Goal: Information Seeking & Learning: Learn about a topic

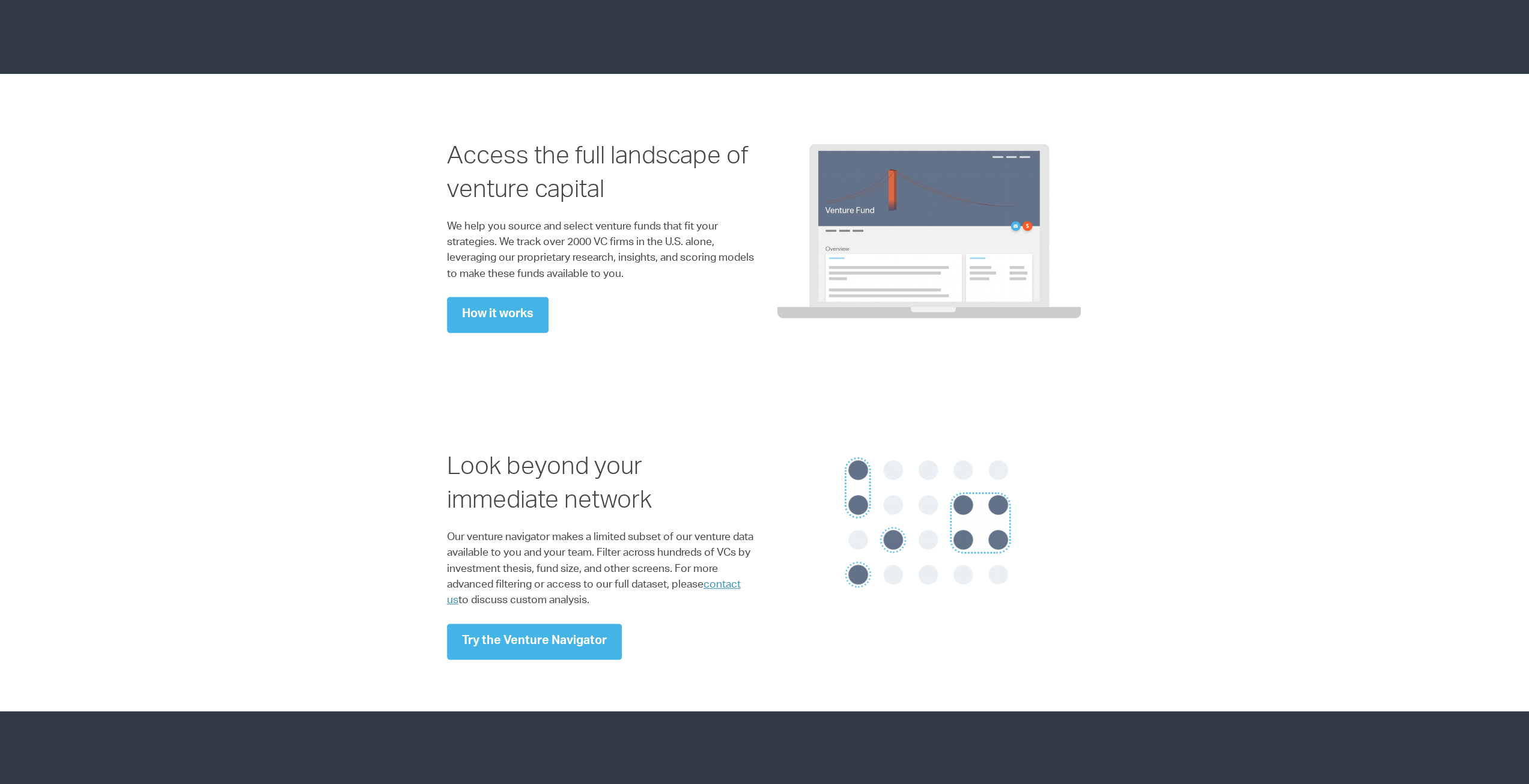
scroll to position [961, 0]
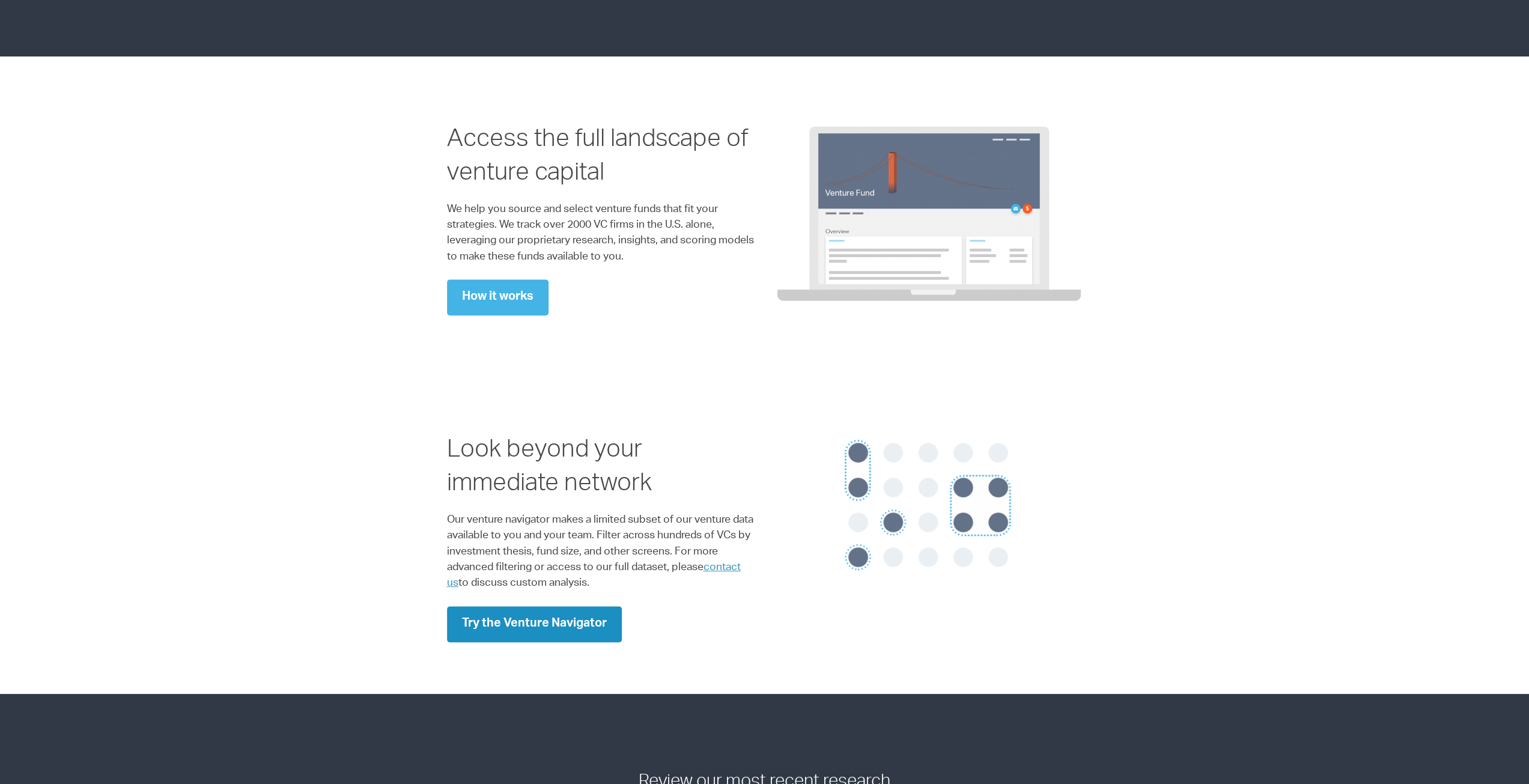
click at [563, 637] on link "Try the Venture Navigator" at bounding box center [534, 625] width 175 height 36
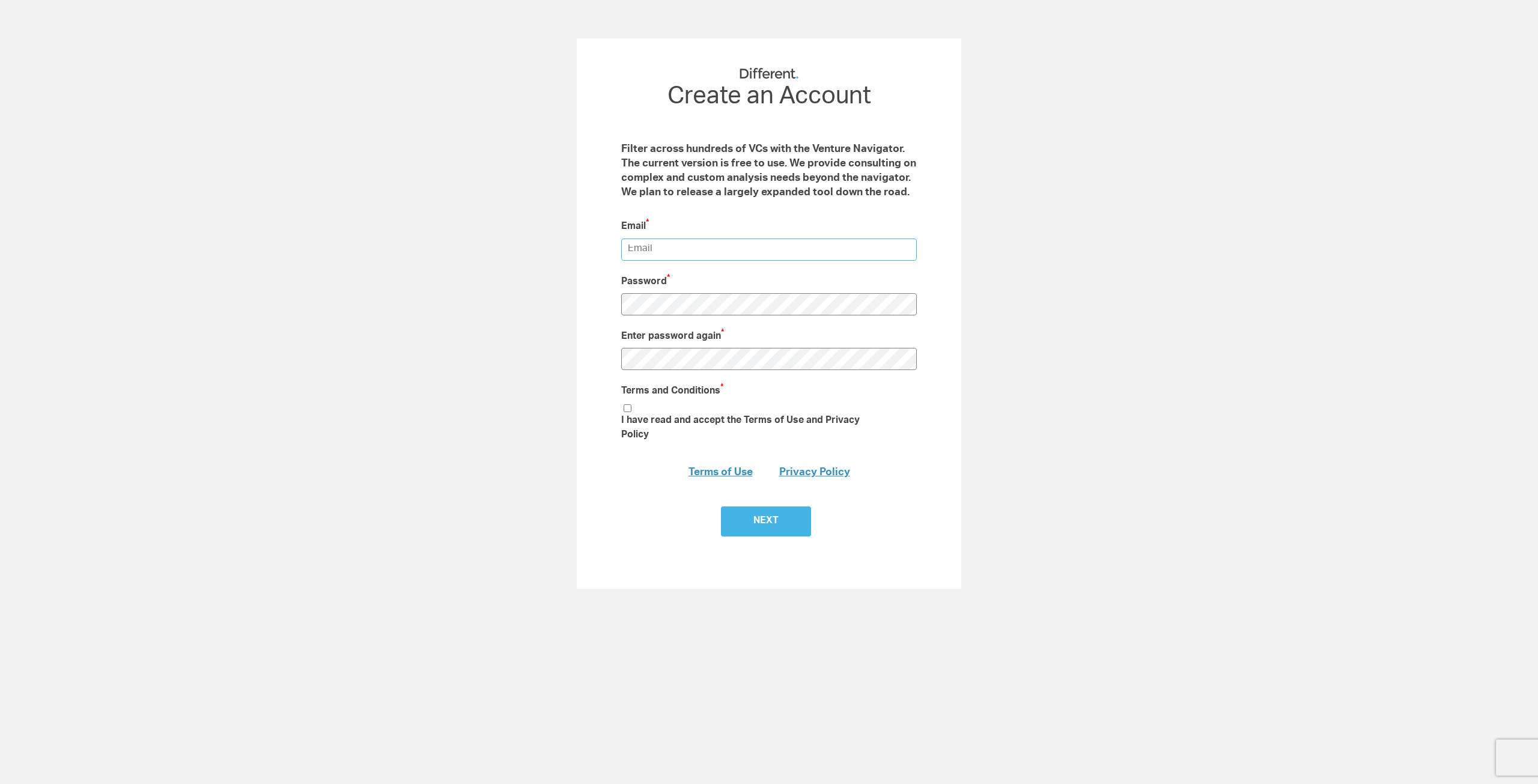
click at [733, 254] on input "email" at bounding box center [769, 249] width 296 height 22
type input "jordih@latentsense.ai"
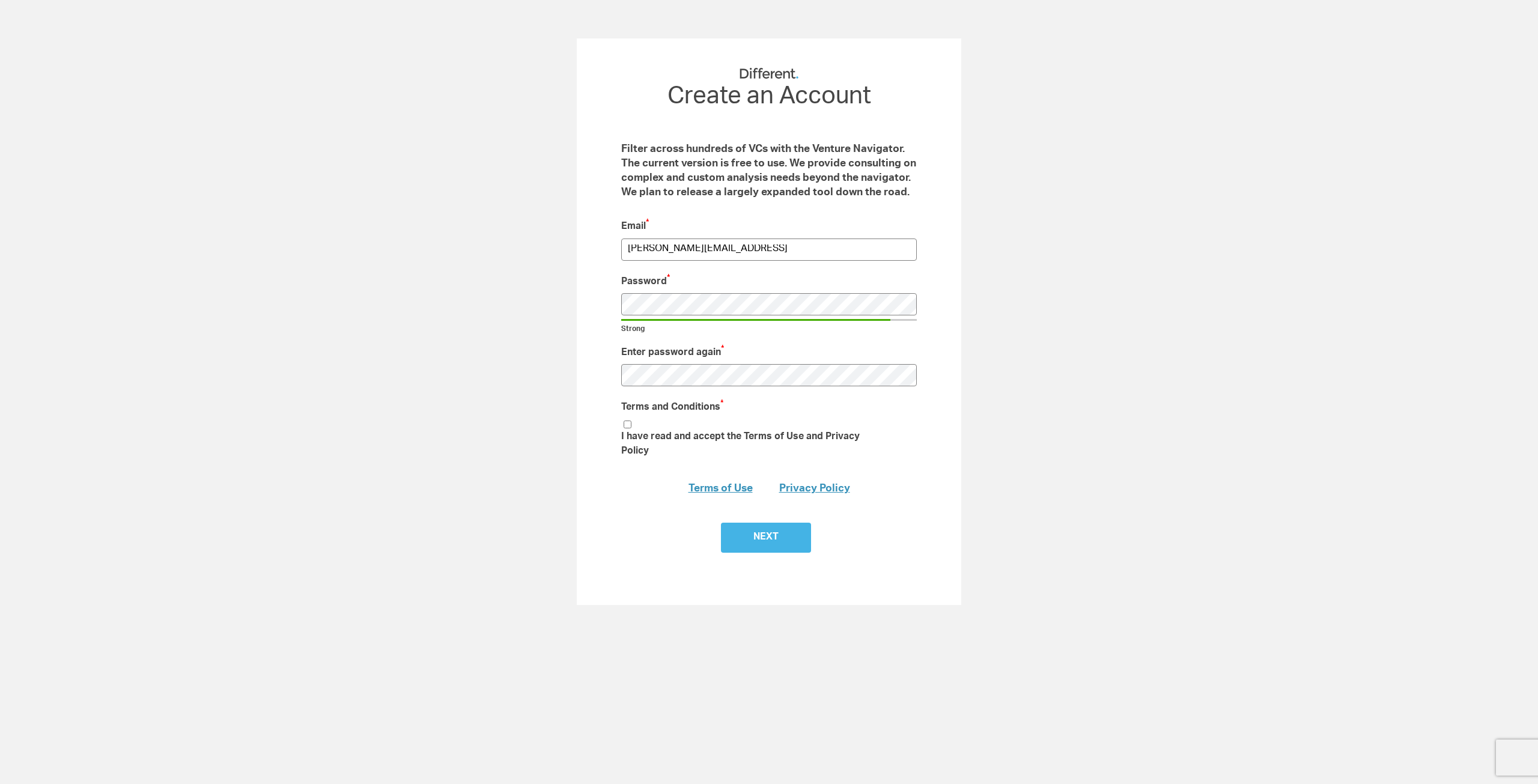
click at [632, 420] on li "I have read and accept the Terms of Use and Privacy Policy" at bounding box center [754, 441] width 266 height 44
click at [628, 422] on input "I have read and accept the Terms of Use and Privacy Policy" at bounding box center [628, 424] width 8 height 8
checkbox input "true"
click at [775, 522] on input "Next" at bounding box center [766, 537] width 90 height 30
type input "Submit"
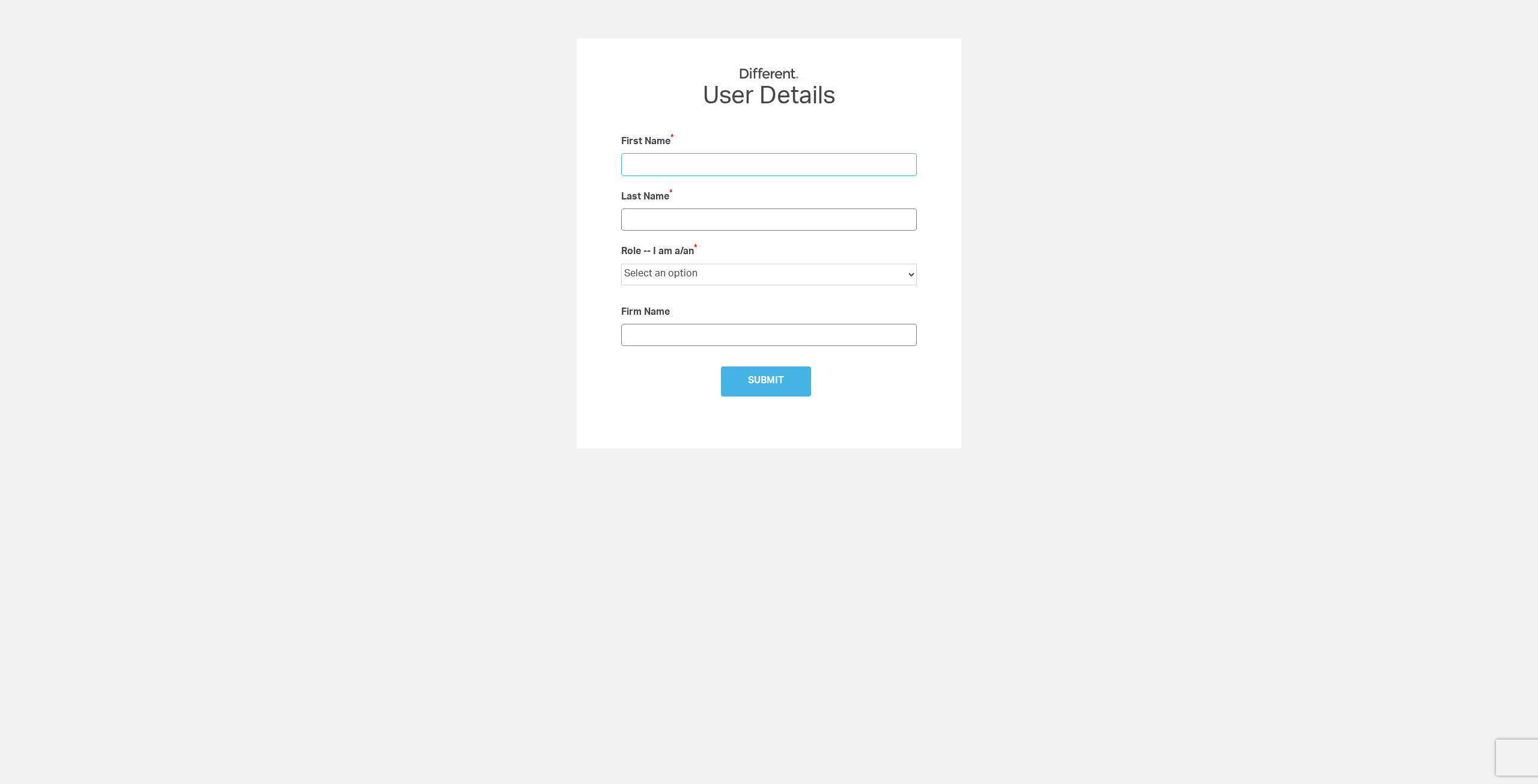
click at [677, 164] on input "text" at bounding box center [769, 164] width 296 height 22
type input "Jordi"
type input "Hernandez"
click at [762, 265] on select "Select an option Institutional LP Individual Investor Family Office Financial A…" at bounding box center [769, 275] width 296 height 22
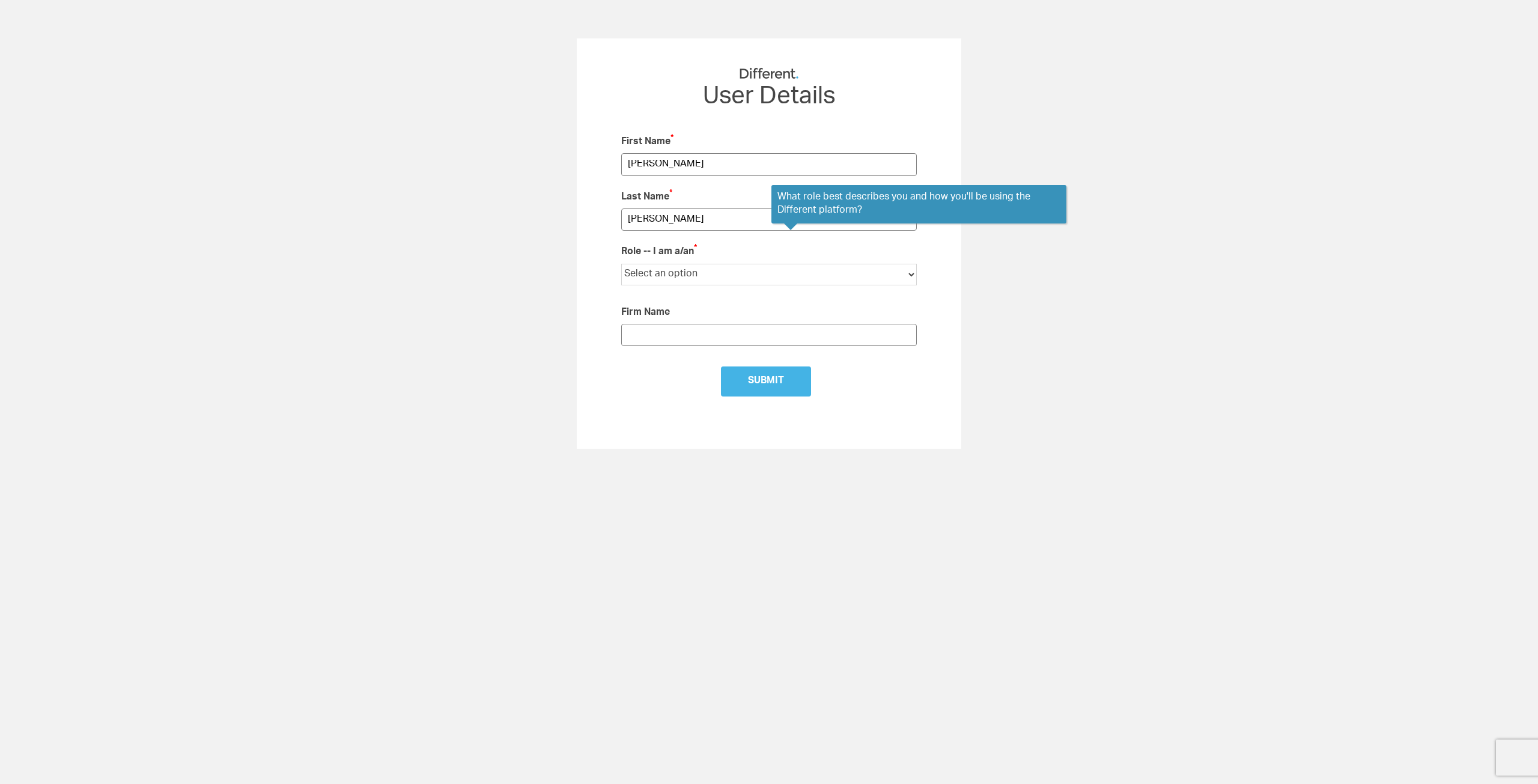
select select "Startup Founder"
click at [621, 264] on select "Select an option Institutional LP Individual Investor Family Office Financial A…" at bounding box center [769, 275] width 296 height 22
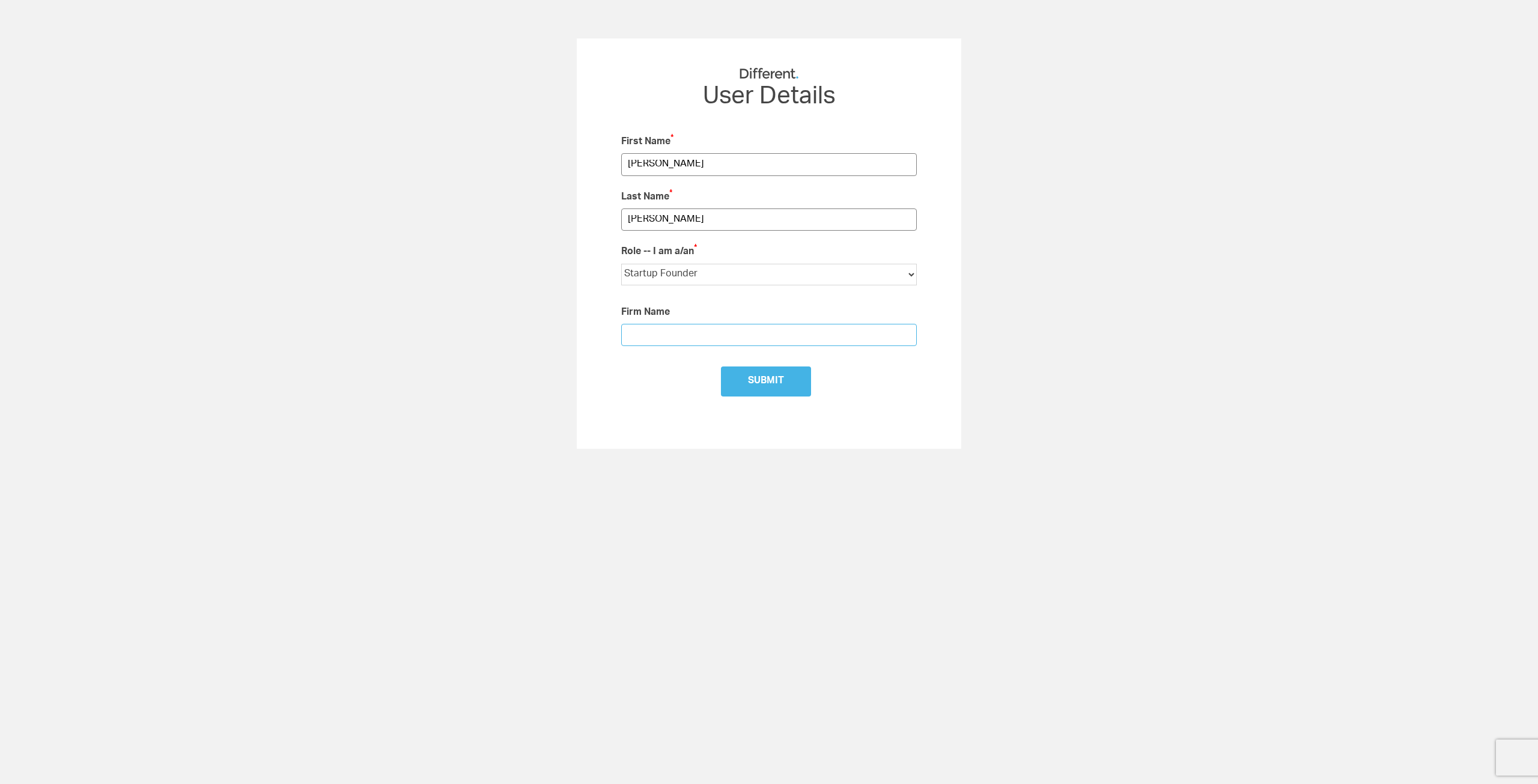
click at [723, 331] on input "text" at bounding box center [769, 335] width 296 height 22
type input "Latent-Sense Technologies"
click at [759, 372] on input "Submit" at bounding box center [766, 381] width 90 height 30
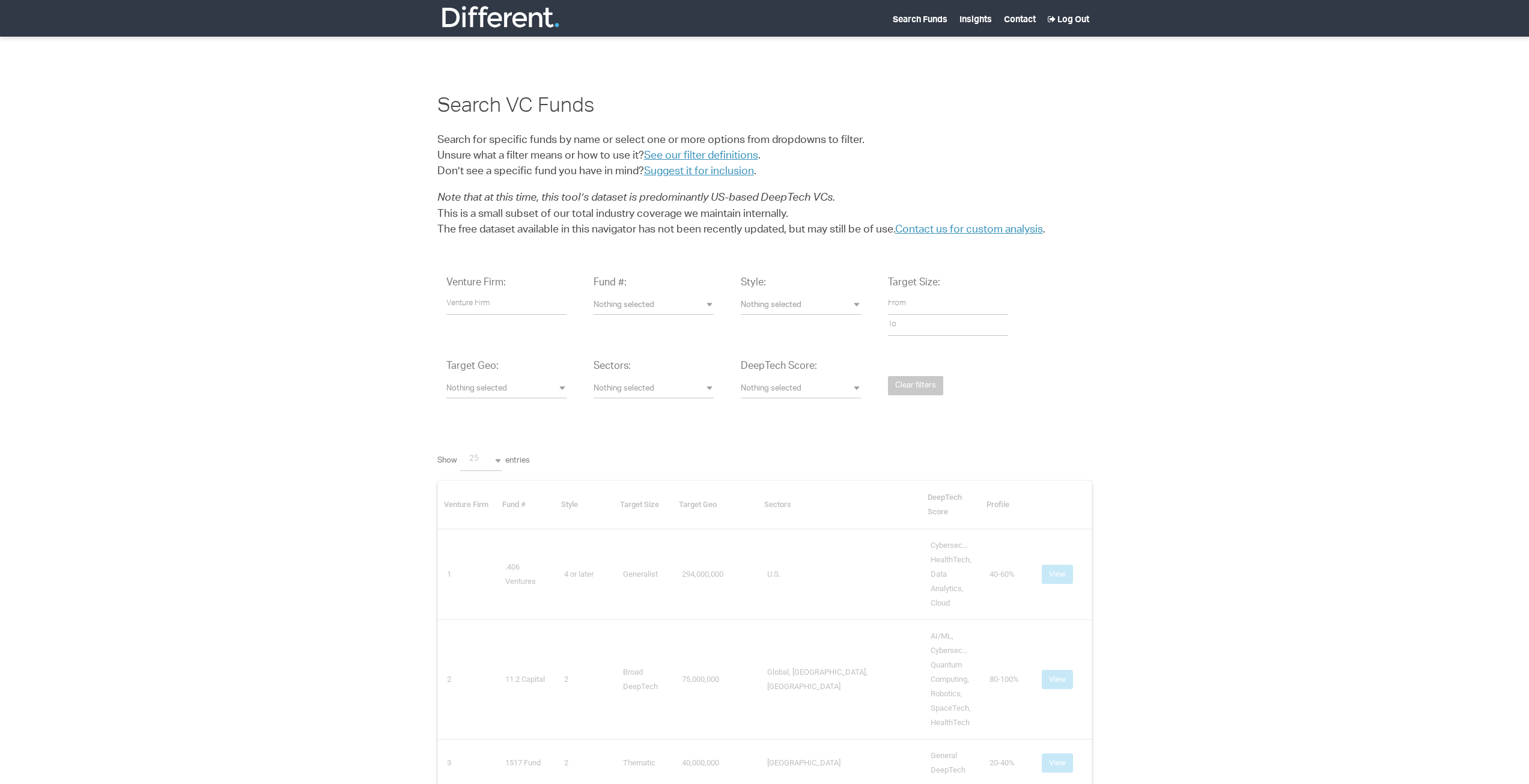
select select
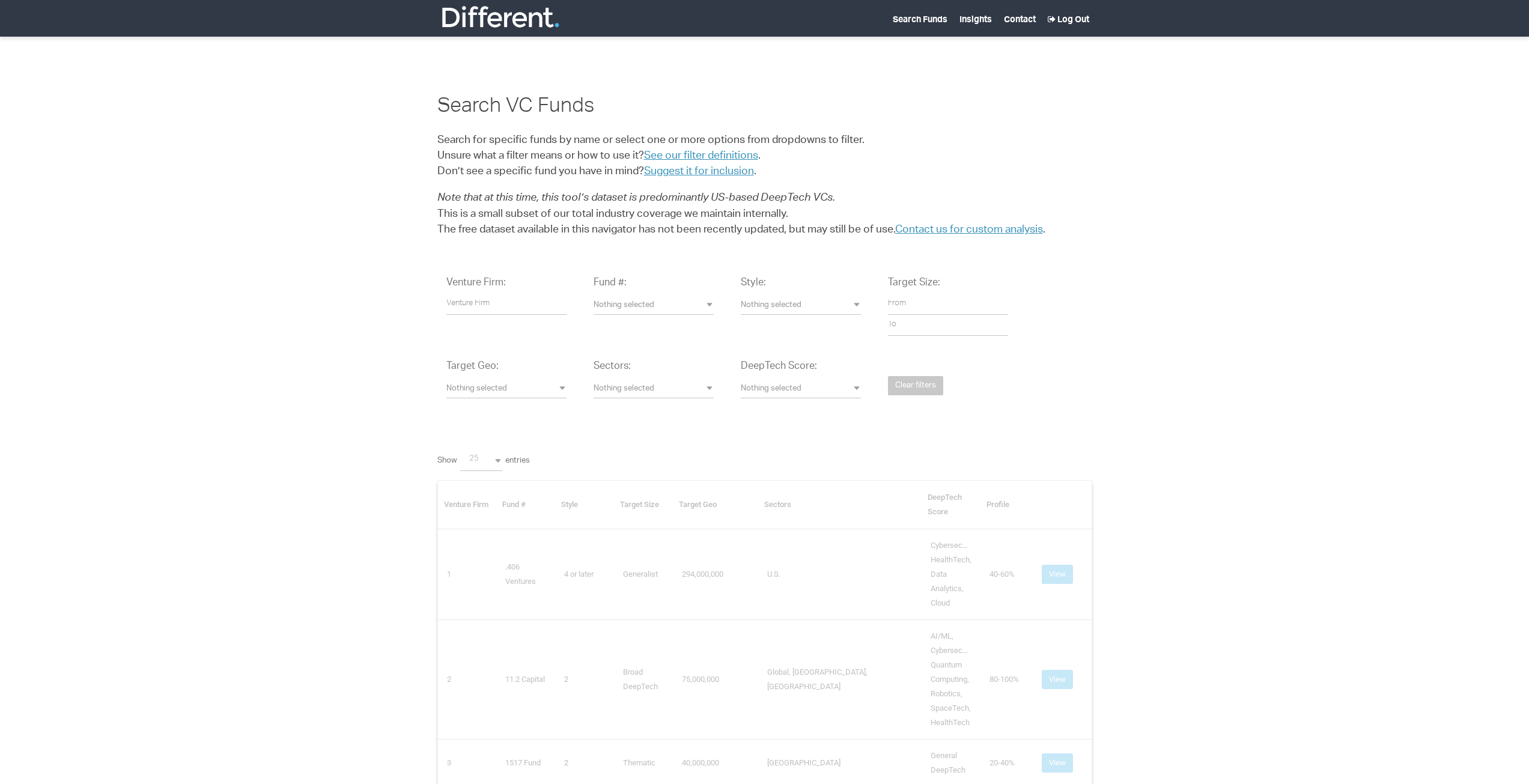
select select "25"
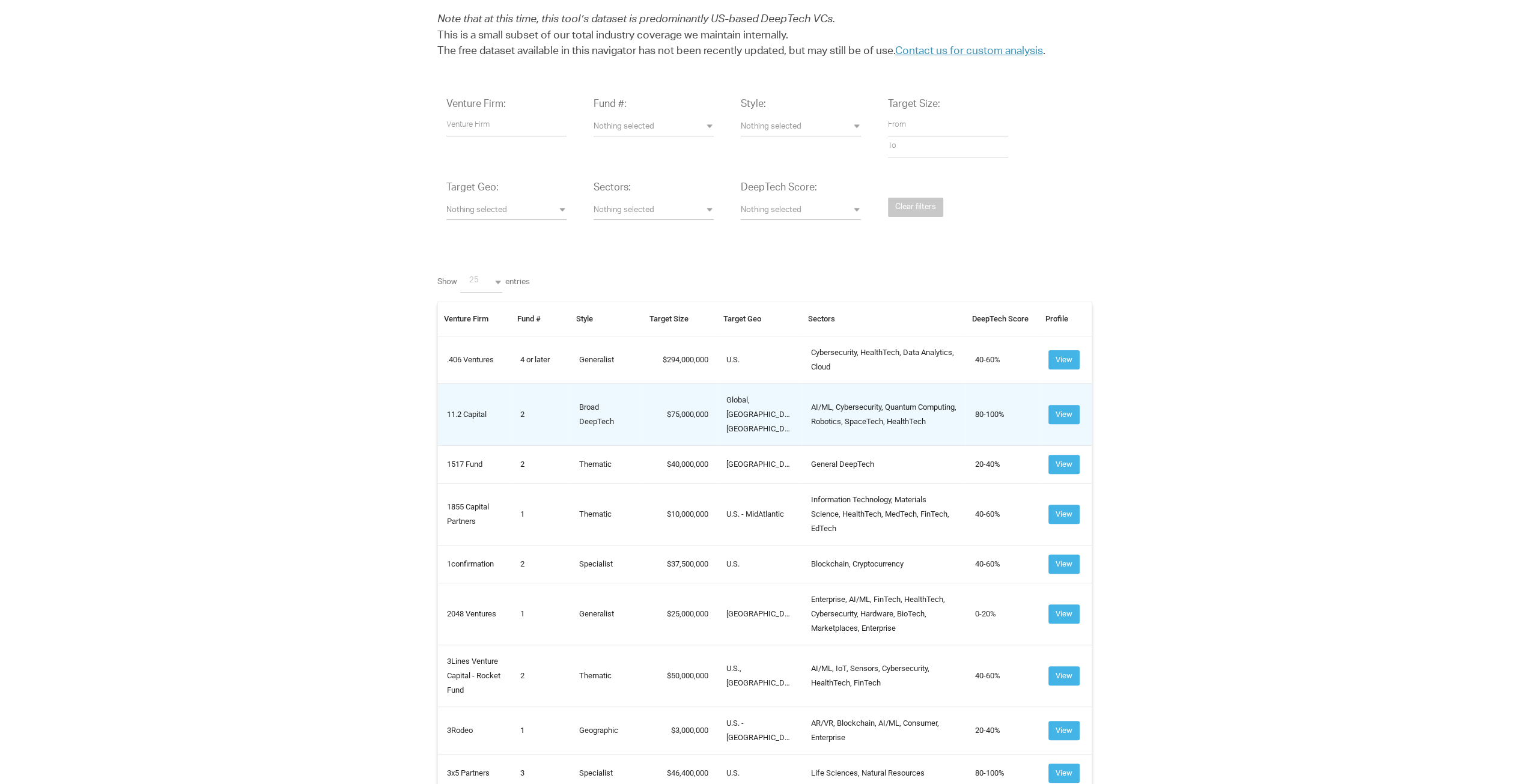
scroll to position [180, 0]
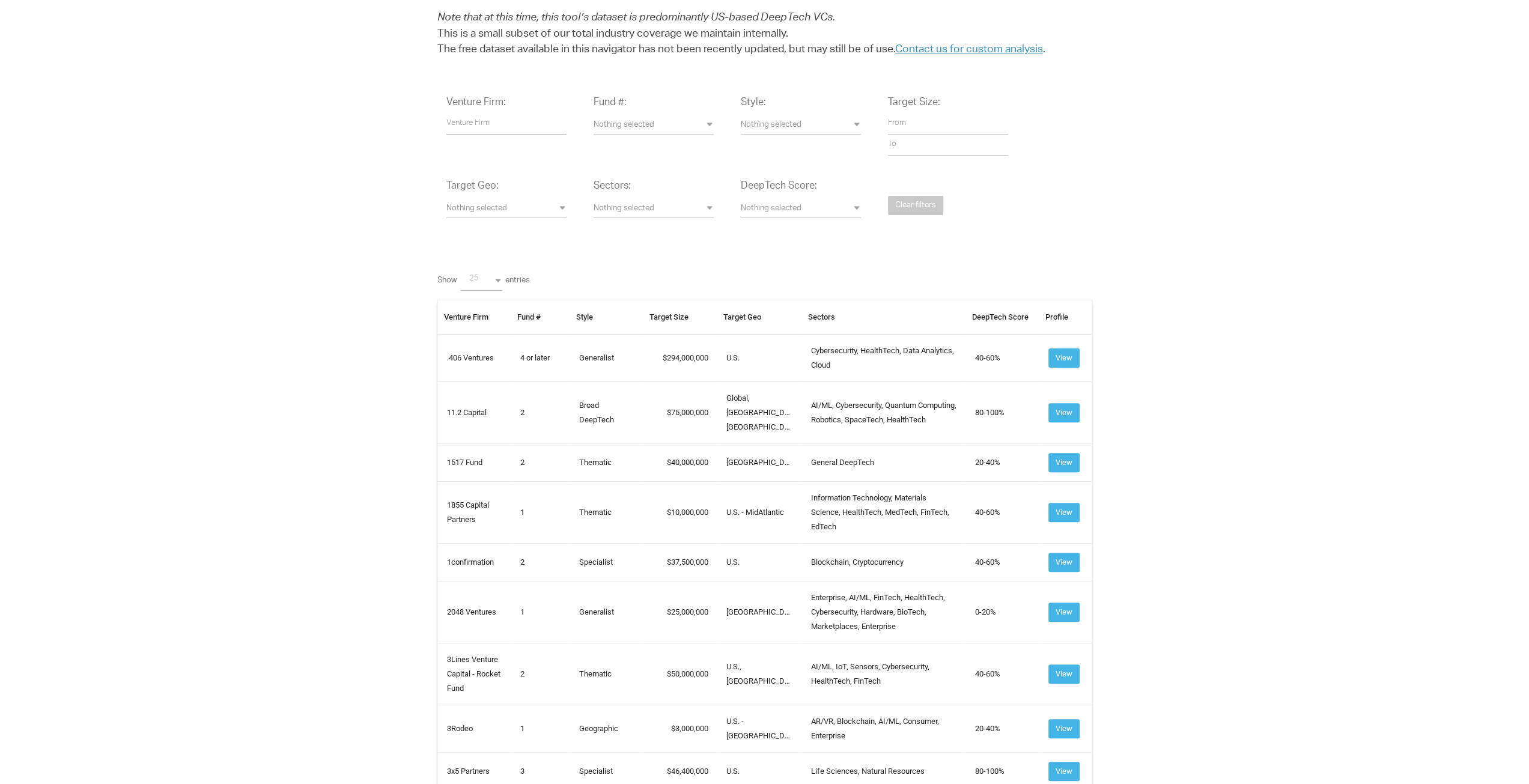
click at [478, 125] on input "text" at bounding box center [507, 124] width 120 height 21
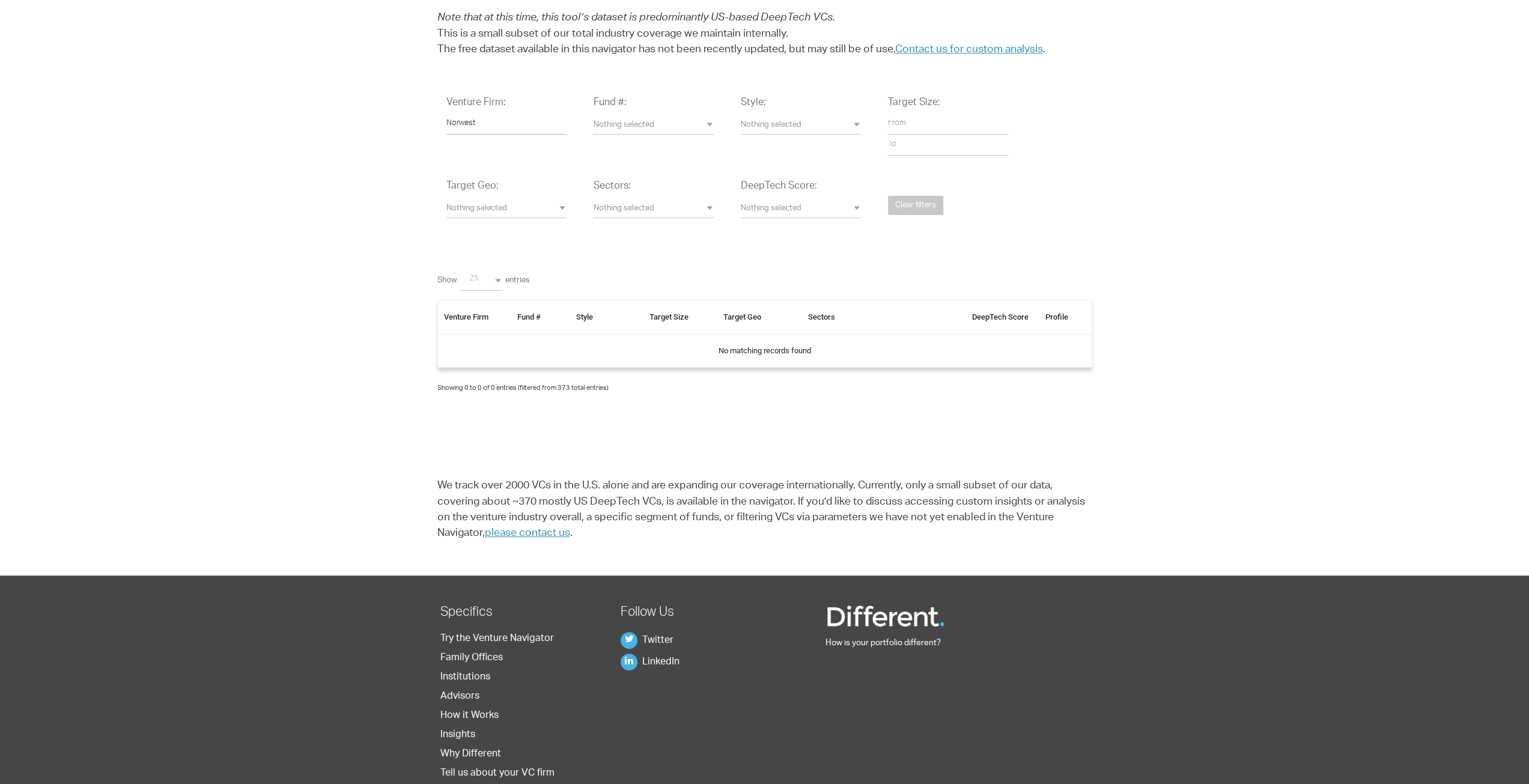
drag, startPoint x: 491, startPoint y: 125, endPoint x: 381, endPoint y: 109, distance: 111.2
click at [382, 112] on div "Venture Firm: Norwest Fund #: Nothing selected 1 2 3 4 or later Accelerator Eve…" at bounding box center [764, 248] width 1547 height 322
type input "B"
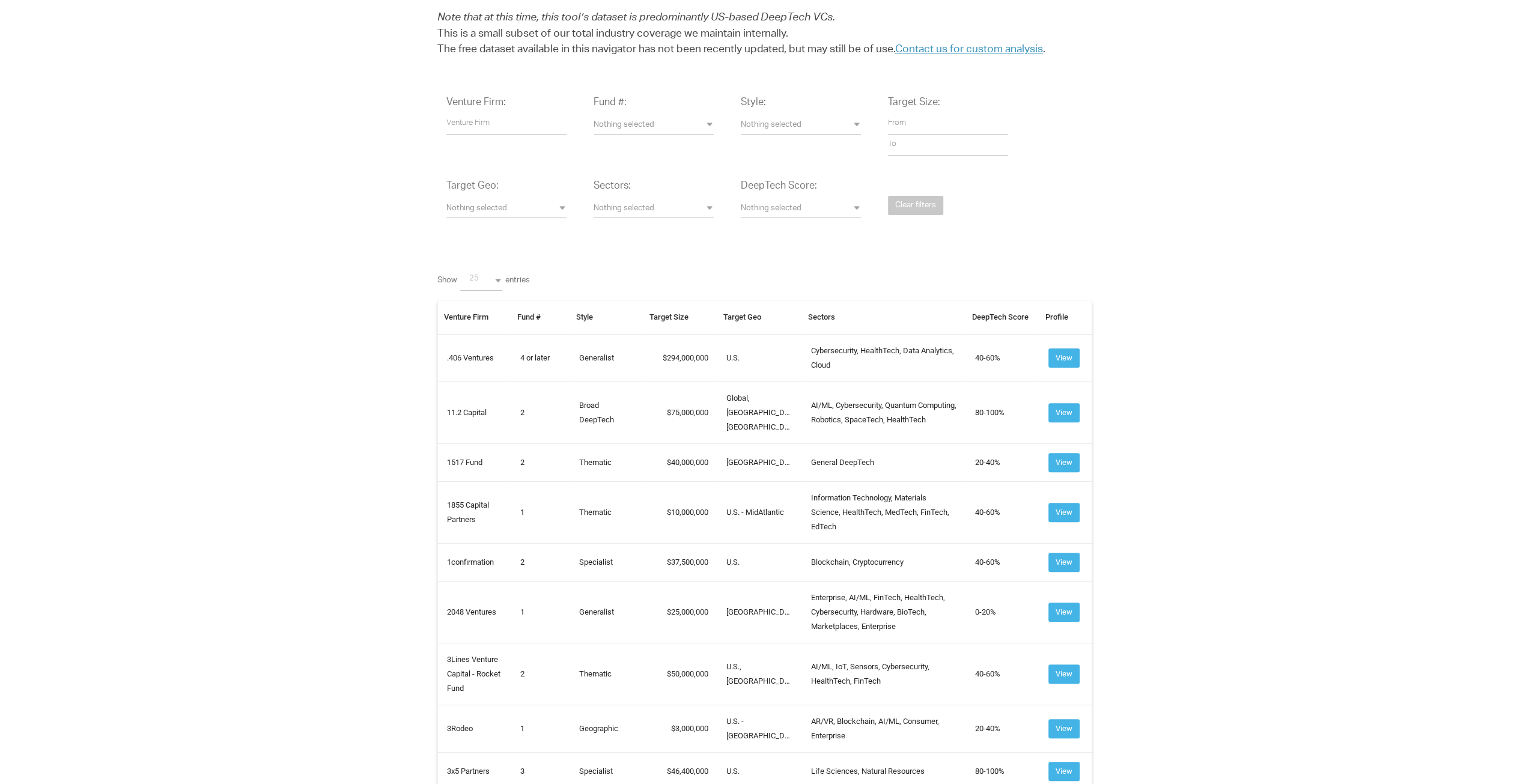
click at [857, 209] on span "Nothing selected" at bounding box center [801, 209] width 120 height 12
click at [674, 162] on div "Venture Firm: Fund #: Nothing selected 1 2 3 4 or later Accelerator Evergreen R…" at bounding box center [765, 166] width 655 height 159
click at [674, 202] on button "Nothing selected" at bounding box center [654, 209] width 120 height 18
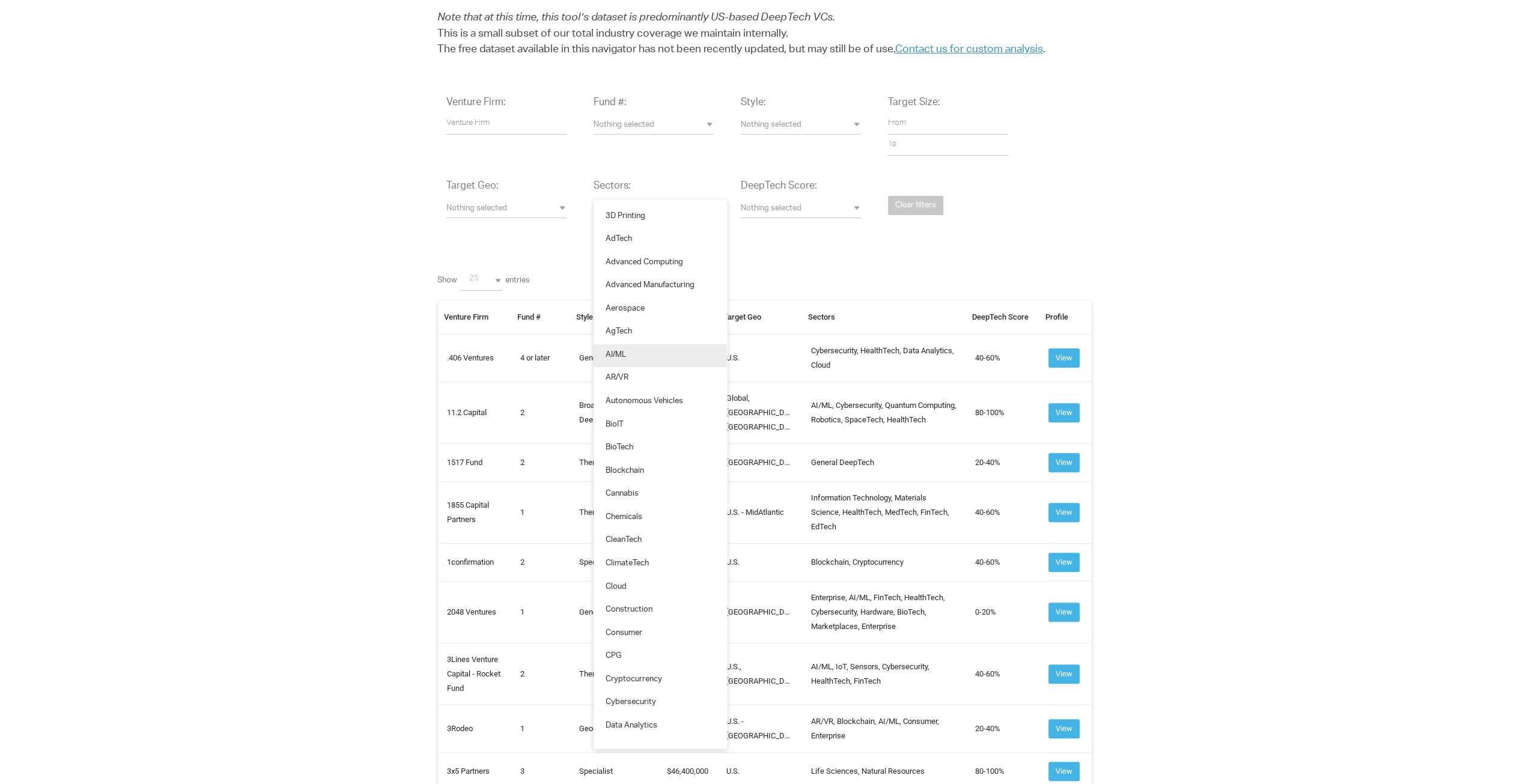
click at [649, 350] on link "AI/ML" at bounding box center [660, 356] width 133 height 23
select select "AI/ML"
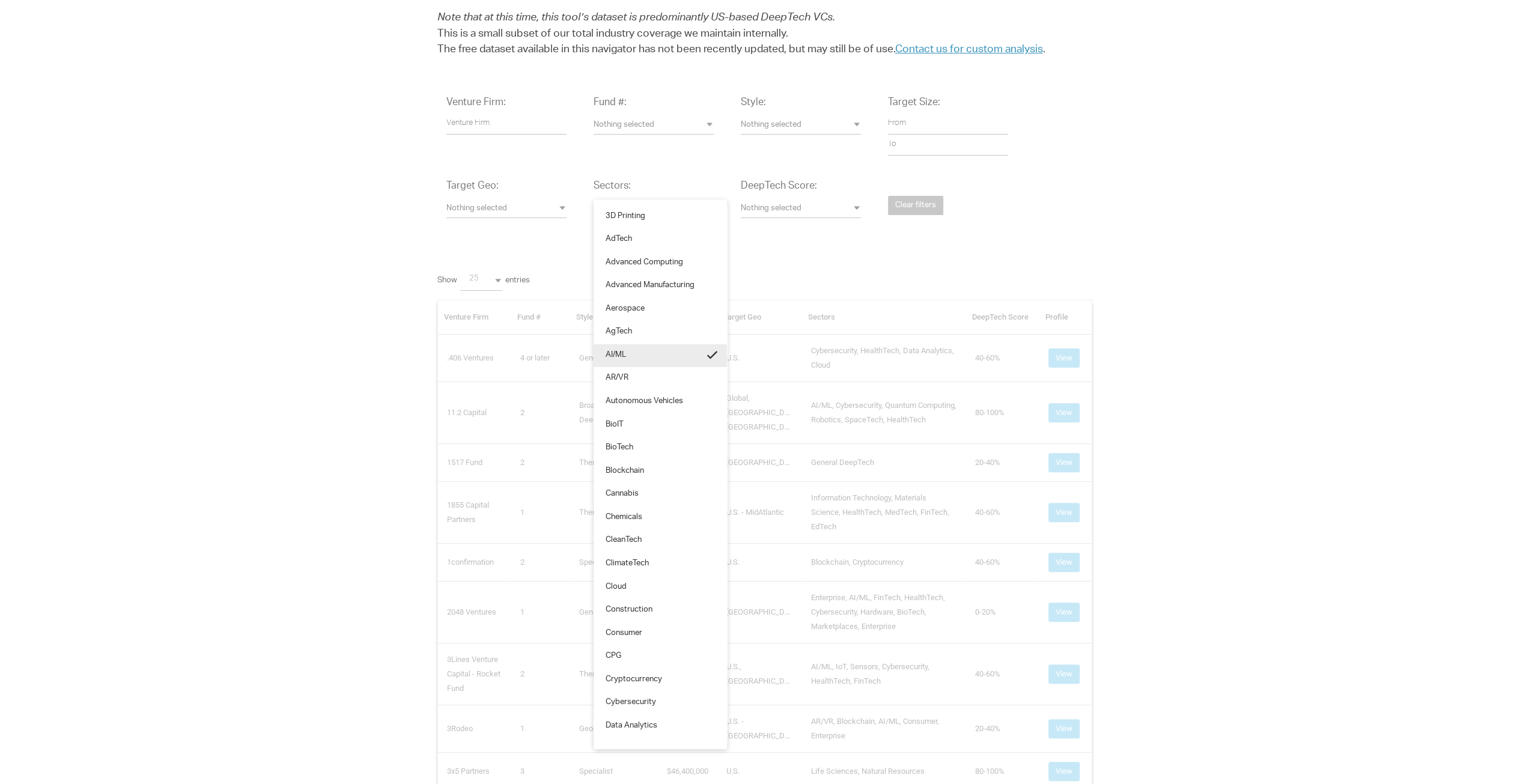
scroll to position [65, 4]
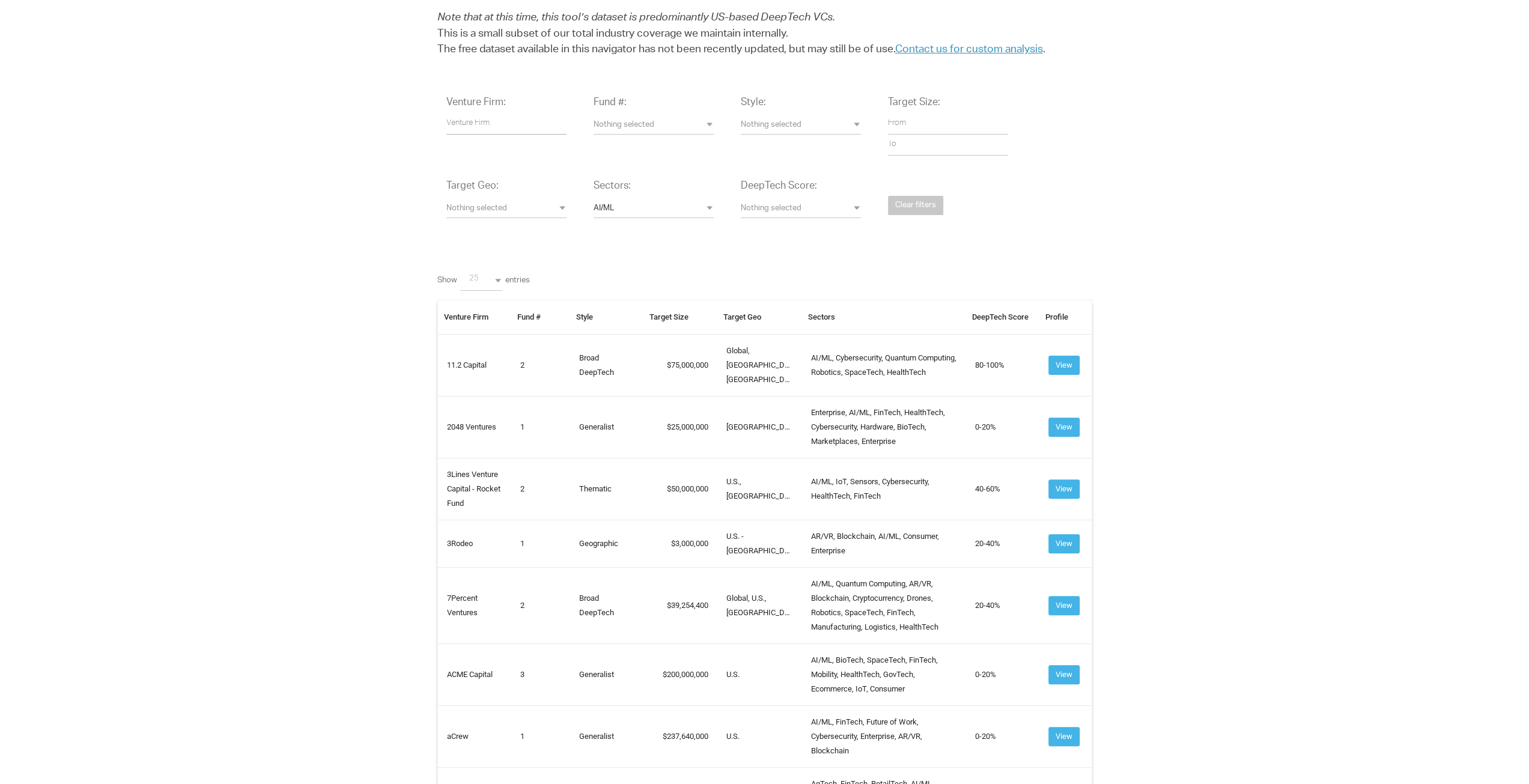
click at [487, 118] on input "text" at bounding box center [507, 124] width 120 height 21
click at [686, 122] on span "Nothing selected" at bounding box center [654, 126] width 120 height 12
click at [686, 122] on link "1" at bounding box center [654, 133] width 120 height 23
select select "1"
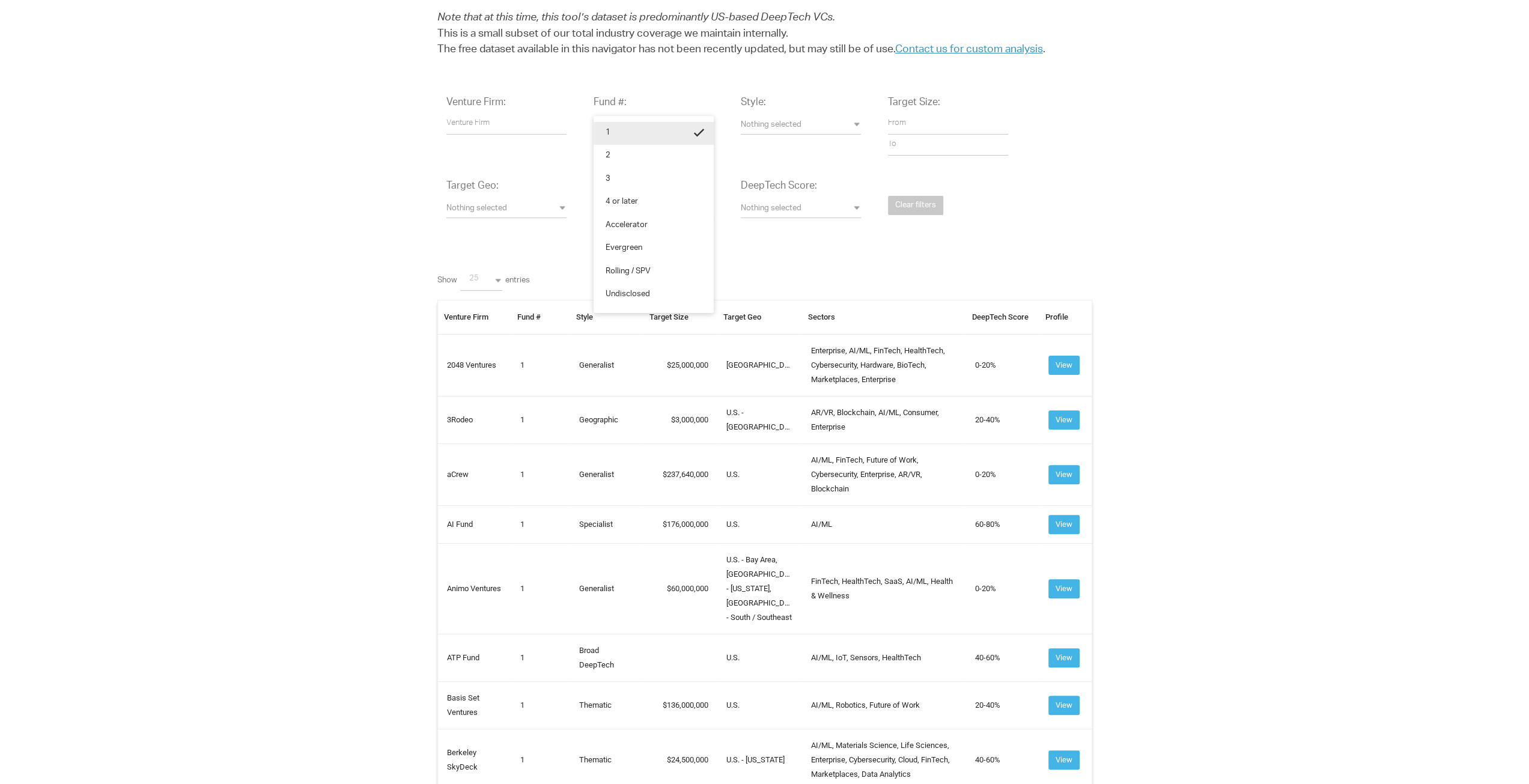
click at [627, 138] on link "1" at bounding box center [654, 133] width 120 height 23
select select
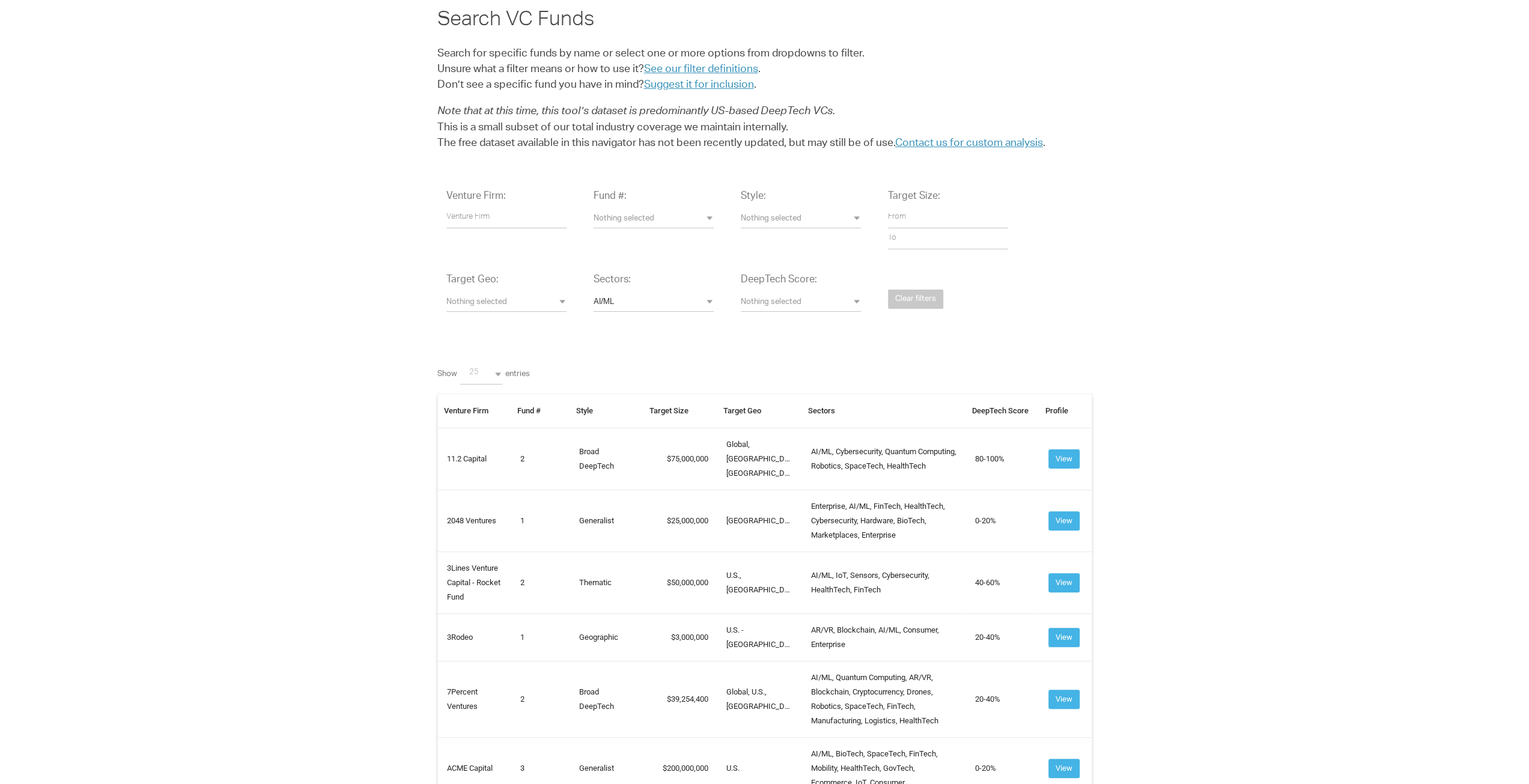
scroll to position [60, 0]
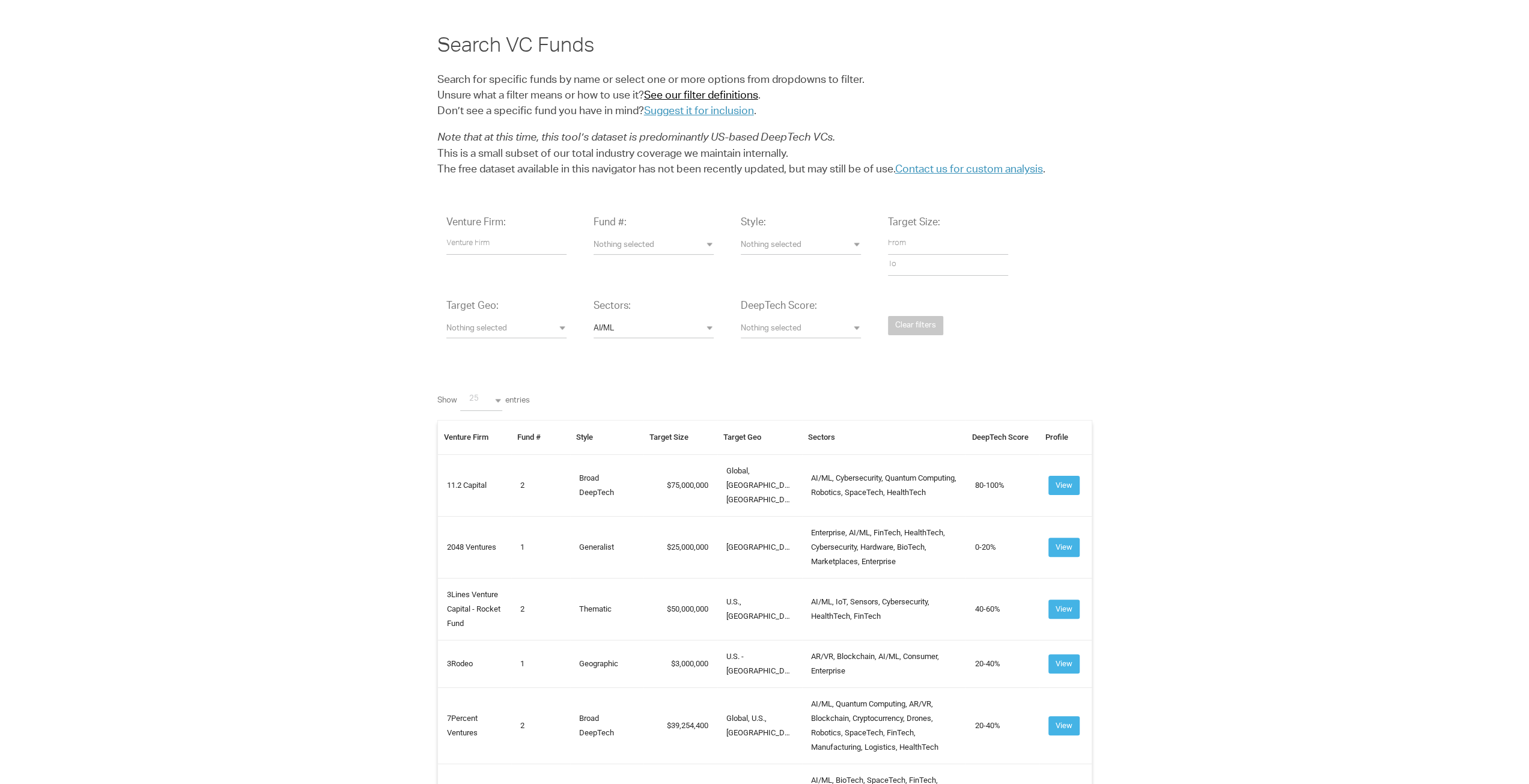
click at [667, 96] on span "See our filter definitions" at bounding box center [701, 96] width 114 height 11
click at [836, 243] on span "Nothing selected" at bounding box center [801, 246] width 120 height 12
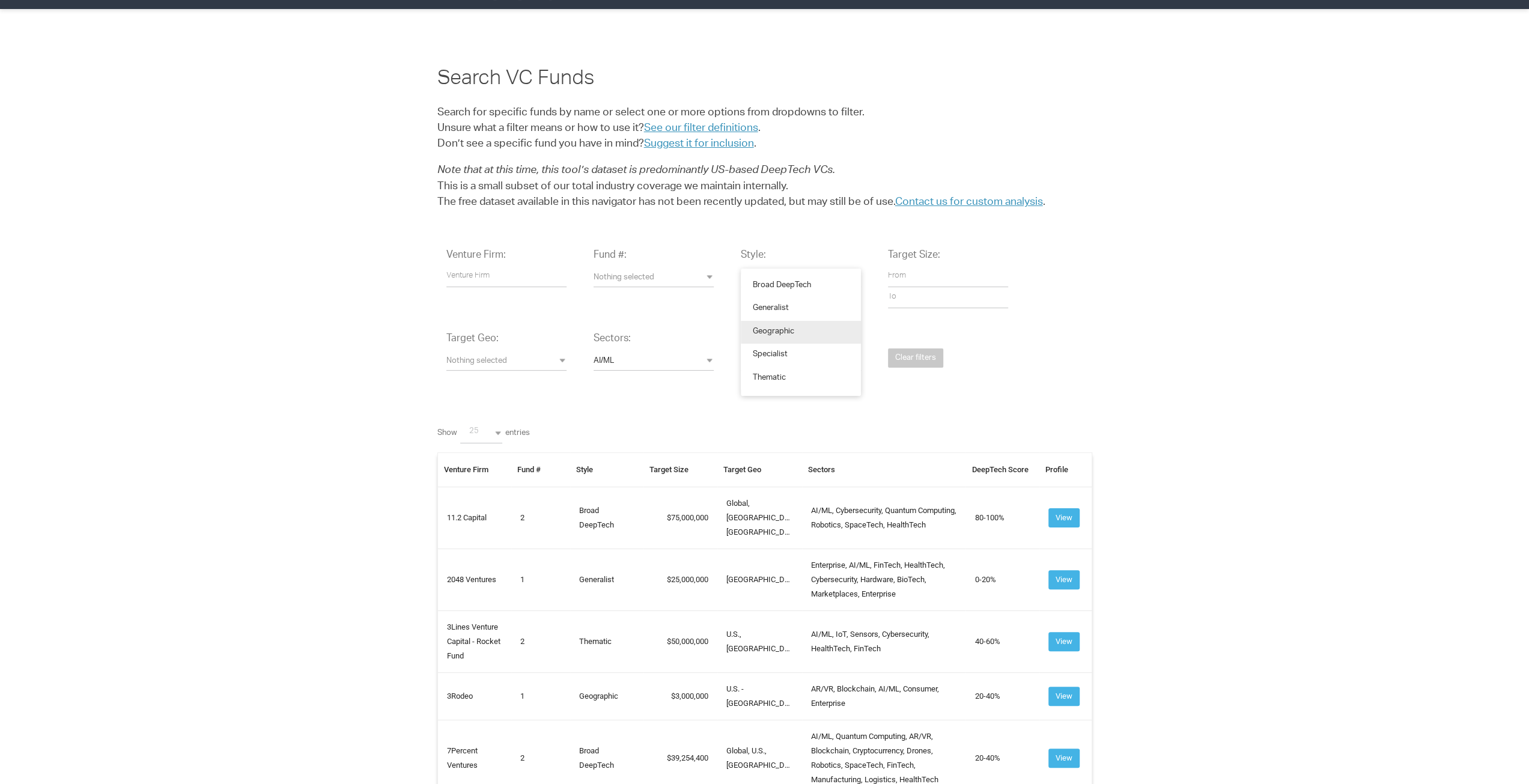
scroll to position [0, 0]
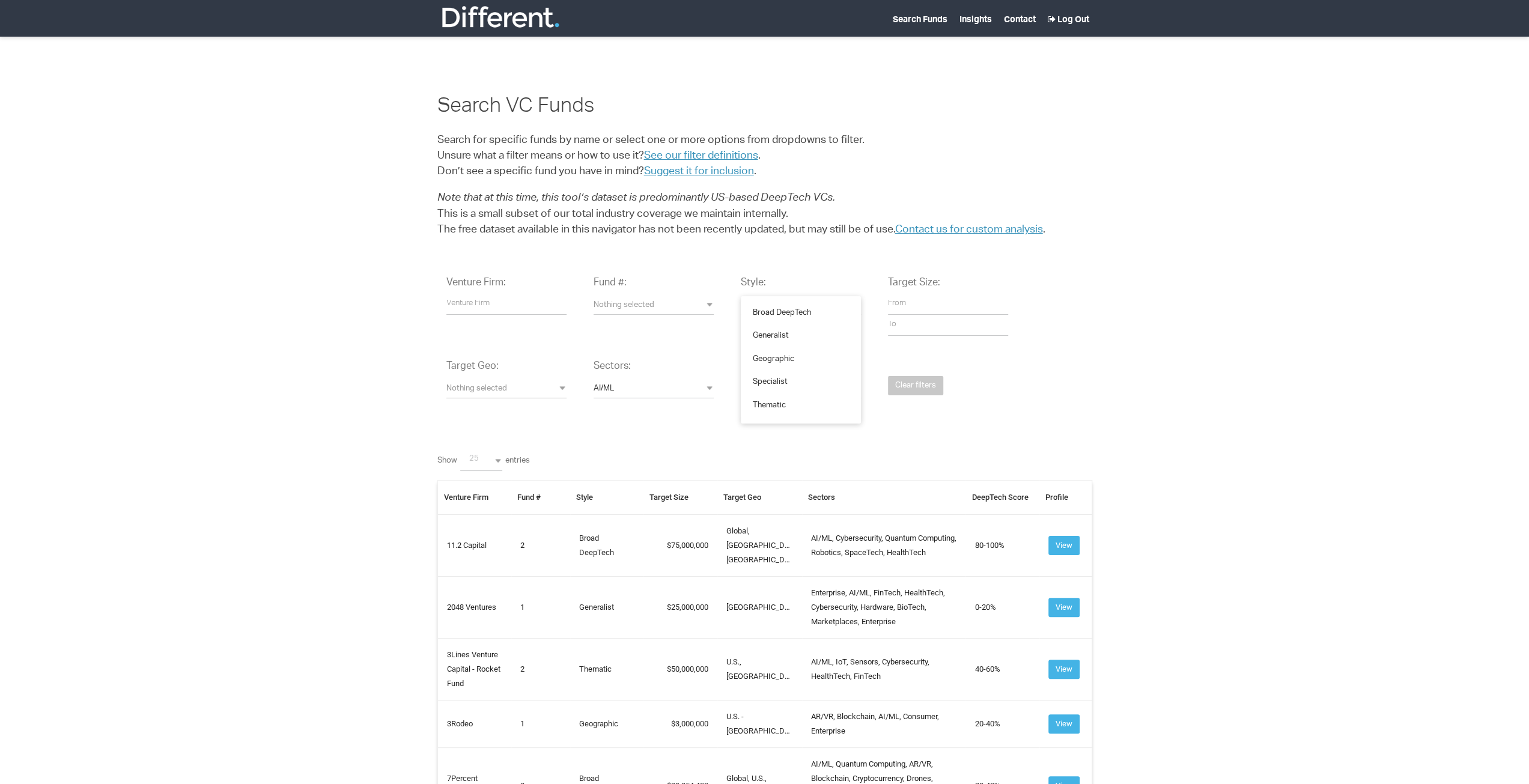
click at [790, 286] on div "Style: Nothing selected Broad DeepTech Generalist Geographic Specialist Themati…" at bounding box center [801, 301] width 138 height 69
click at [673, 496] on th "Target Size" at bounding box center [680, 496] width 74 height 34
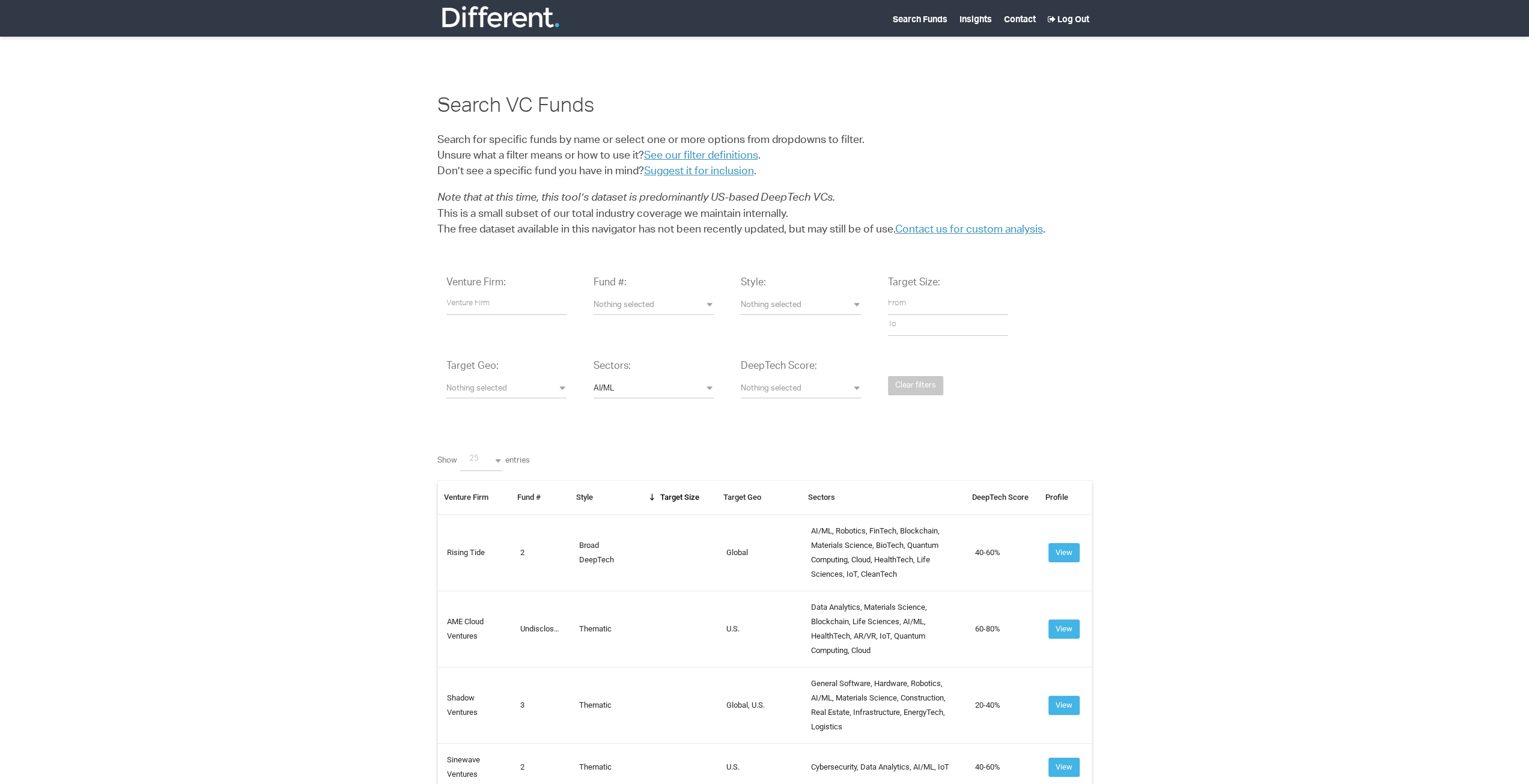
click at [673, 496] on th "Target Size" at bounding box center [680, 496] width 74 height 34
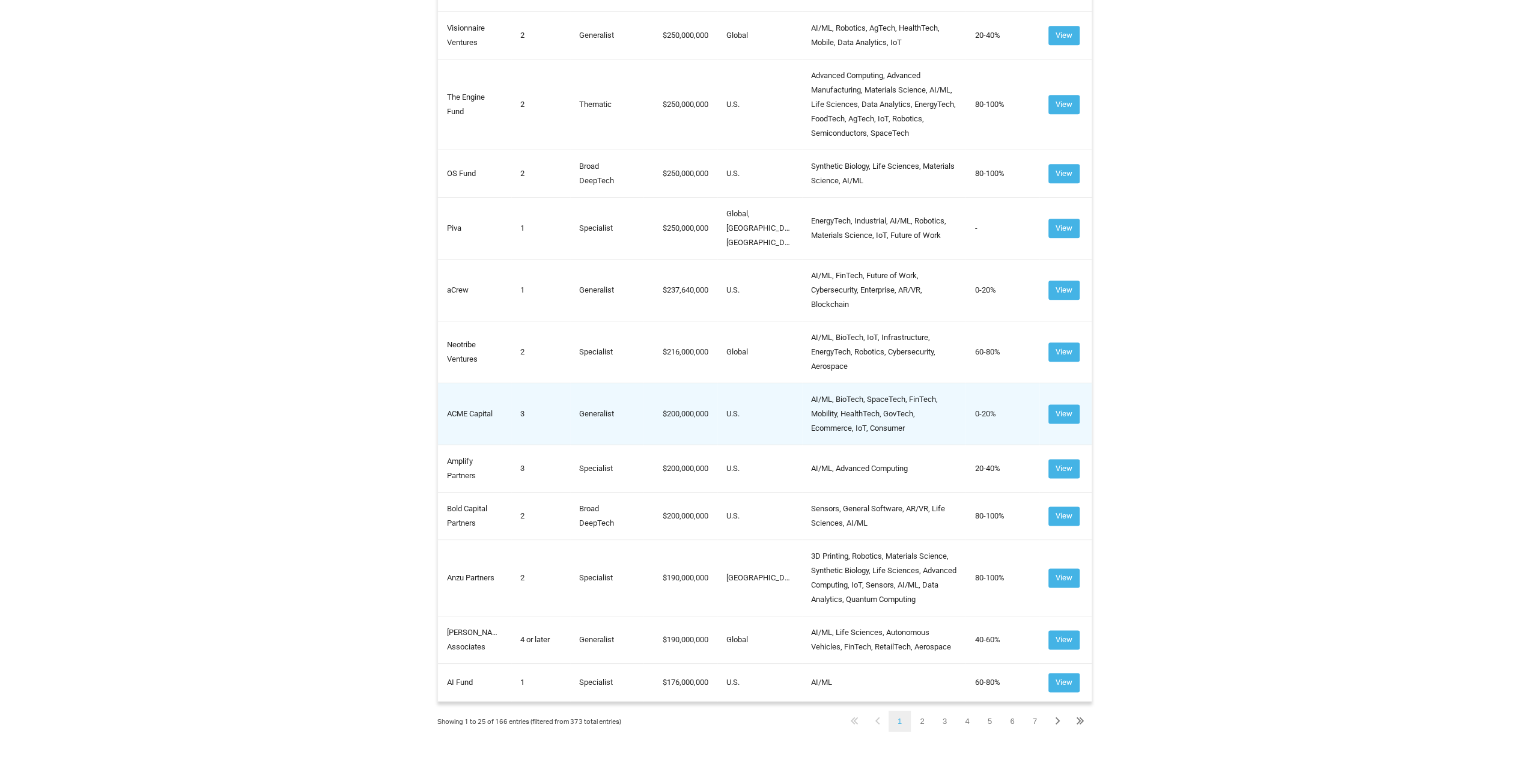
scroll to position [1382, 0]
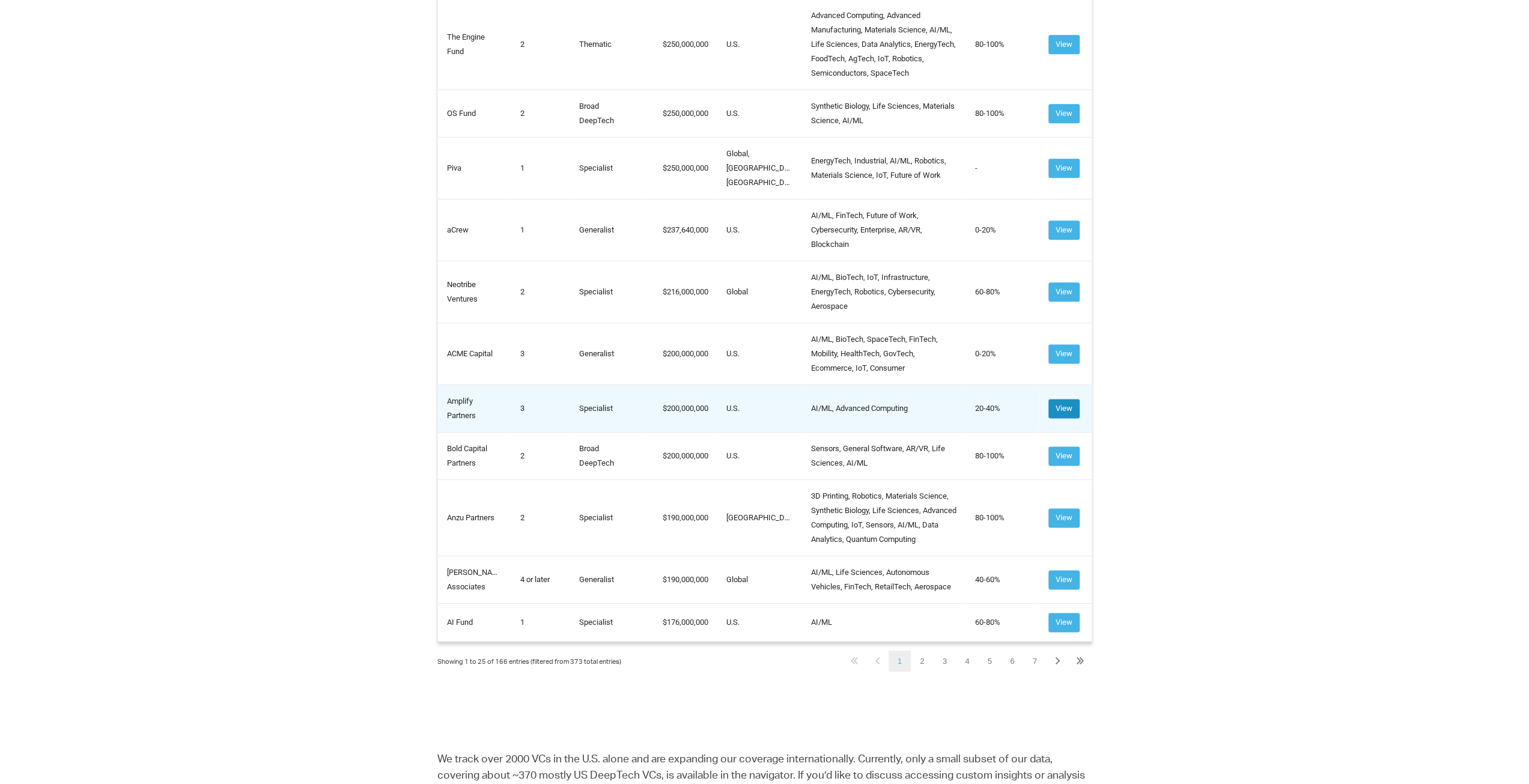
click at [1065, 399] on button "View" at bounding box center [1064, 408] width 31 height 20
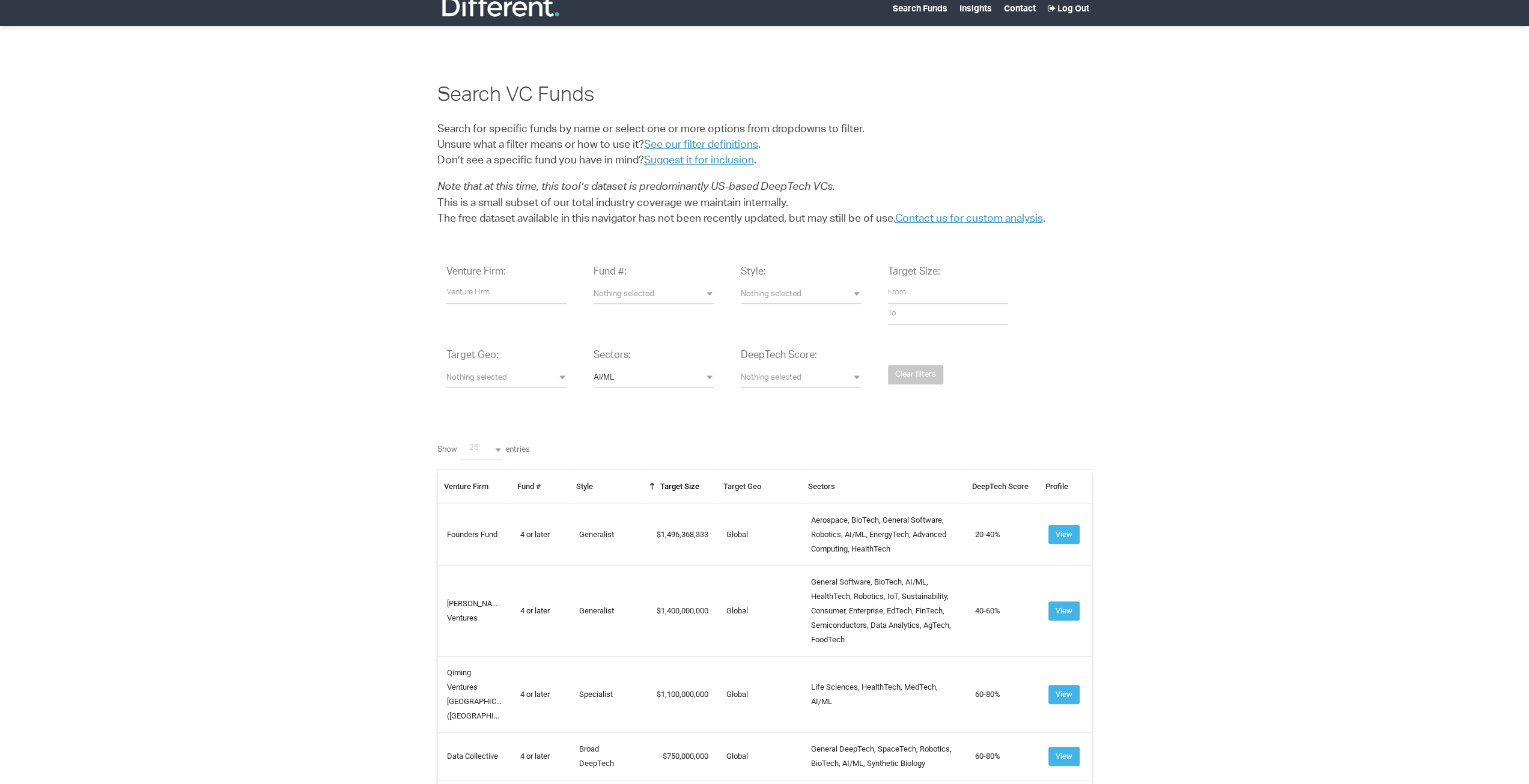
scroll to position [0, 0]
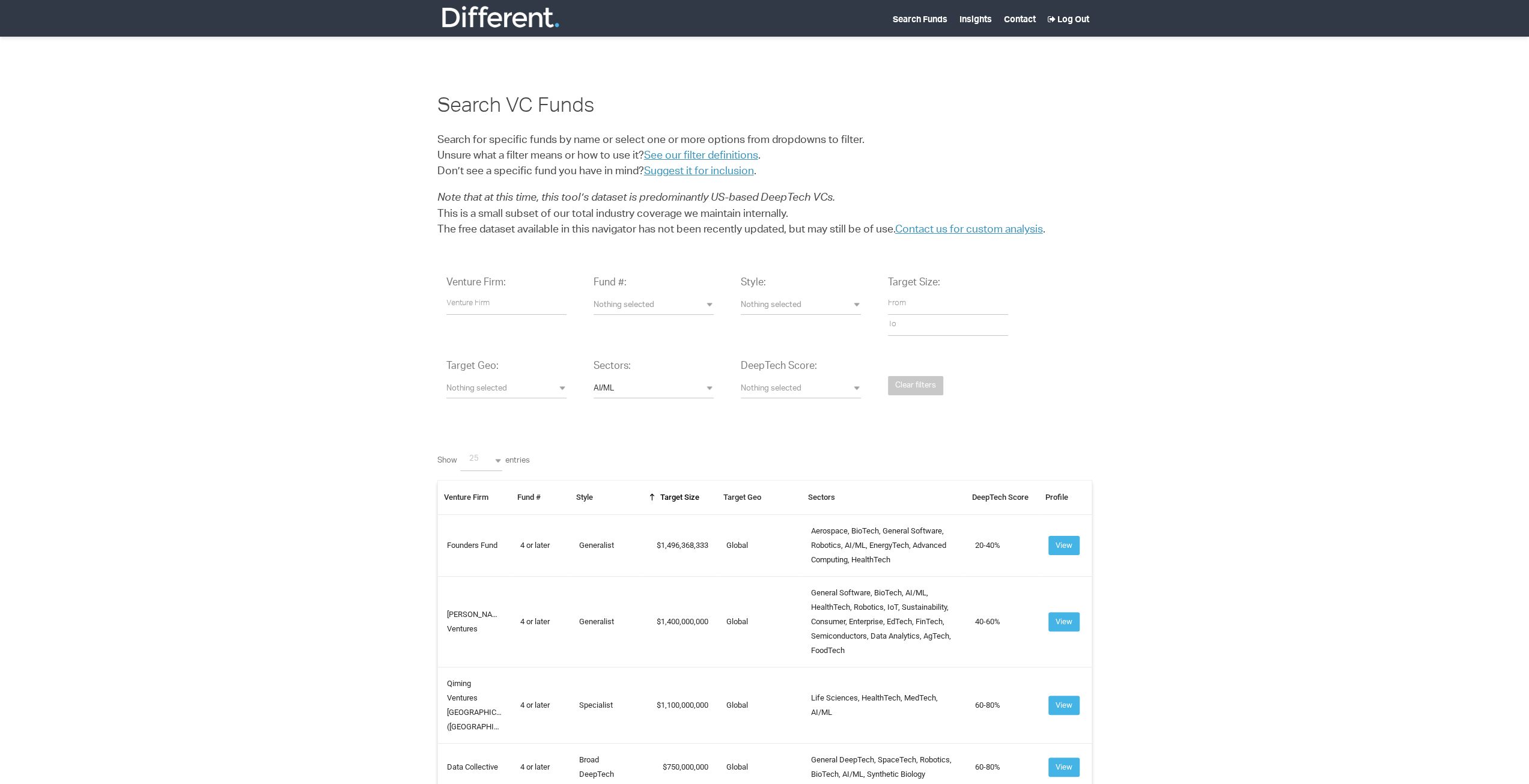
click at [518, 27] on img at bounding box center [501, 17] width 120 height 24
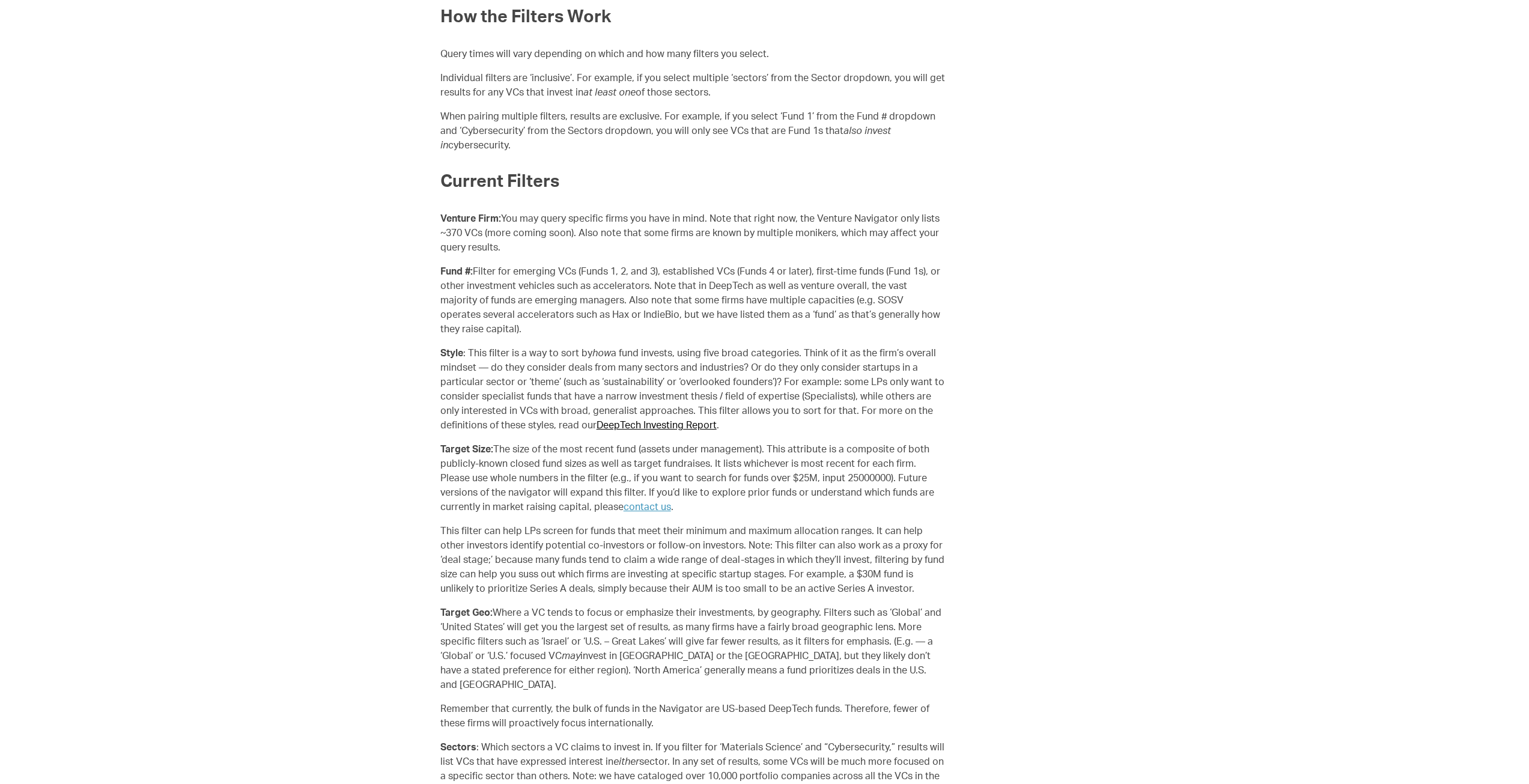
scroll to position [301, 0]
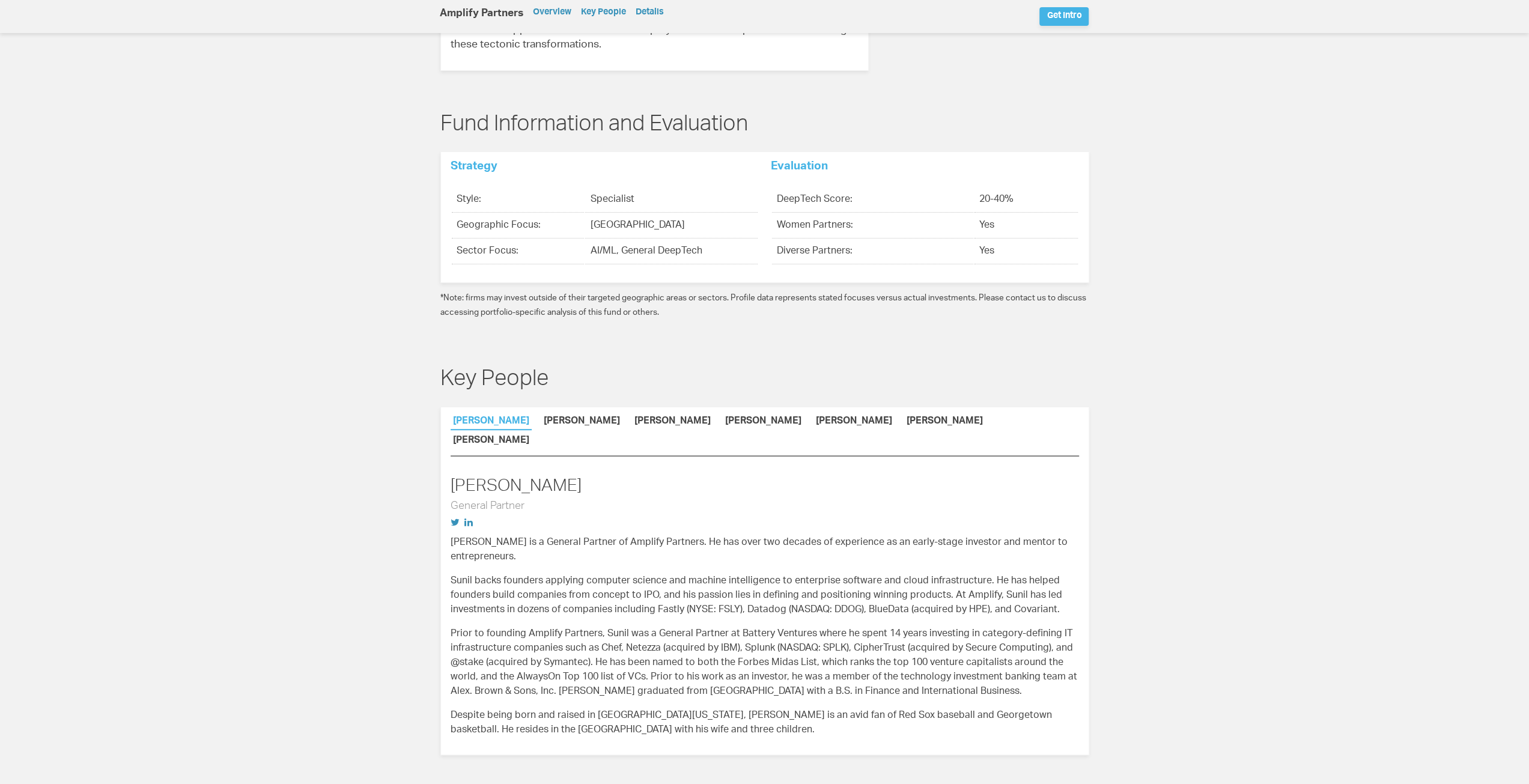
scroll to position [541, 0]
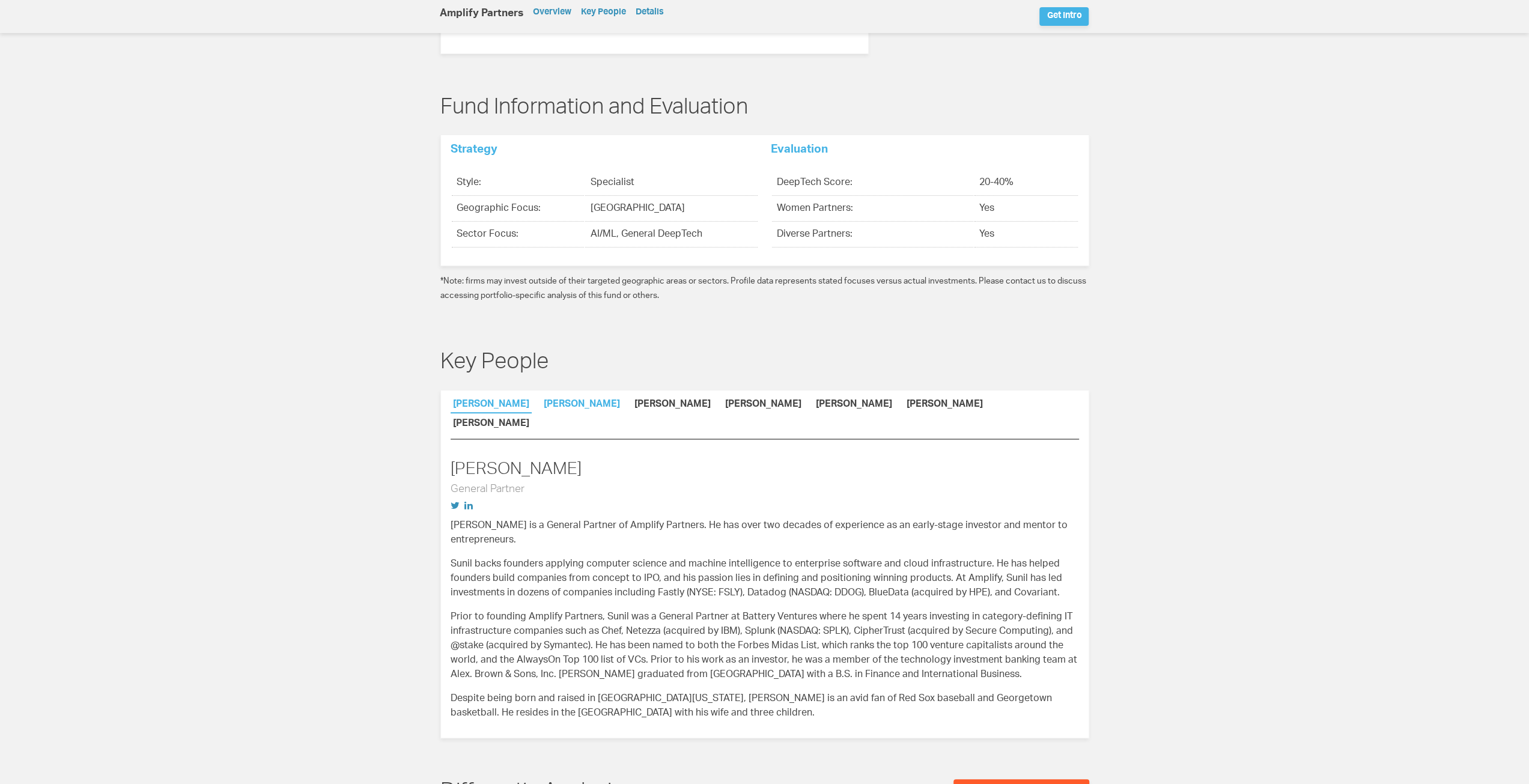
click at [572, 400] on link "Mike Dauber" at bounding box center [582, 406] width 81 height 12
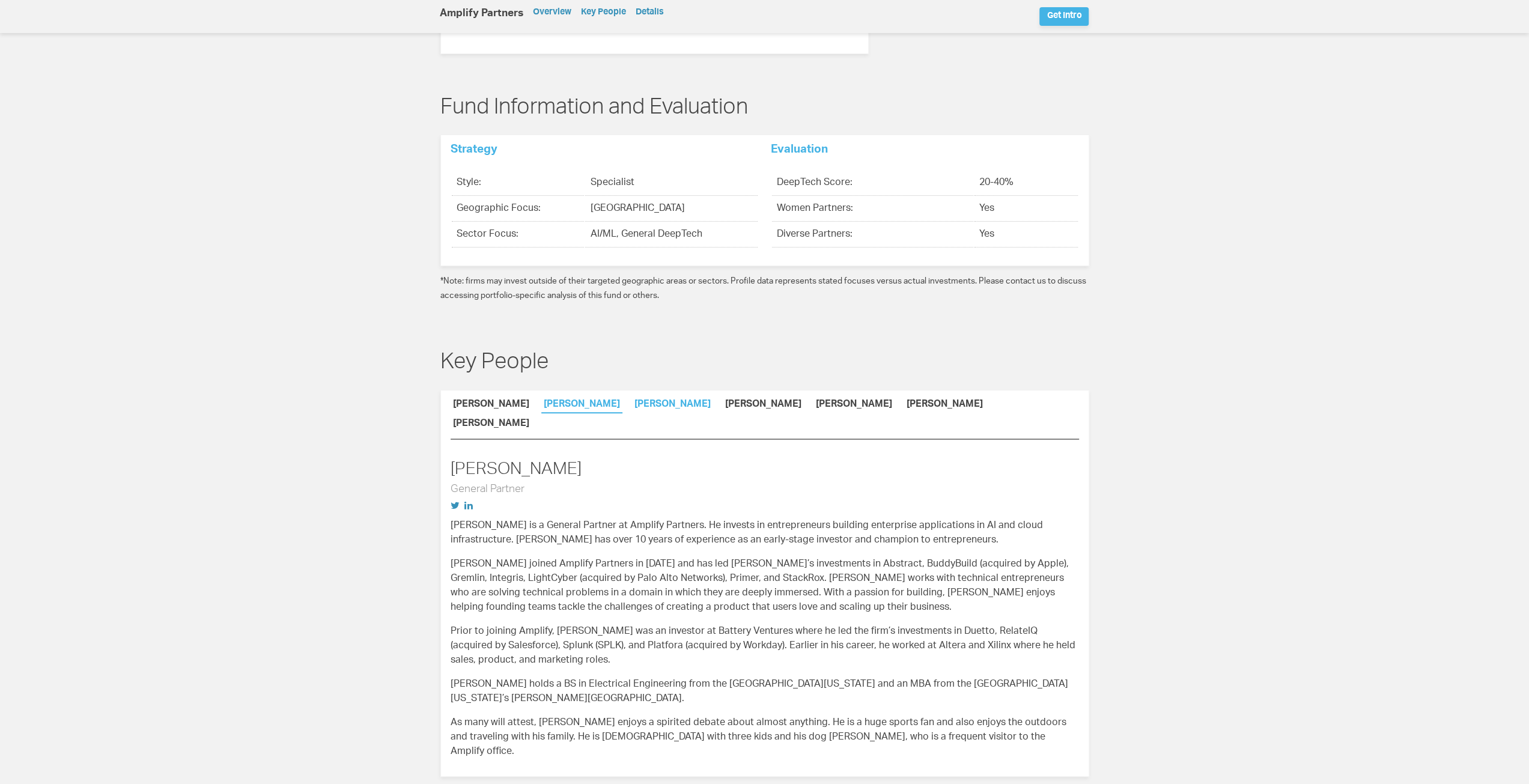
click at [632, 400] on link "Lenny Pruss" at bounding box center [672, 406] width 81 height 12
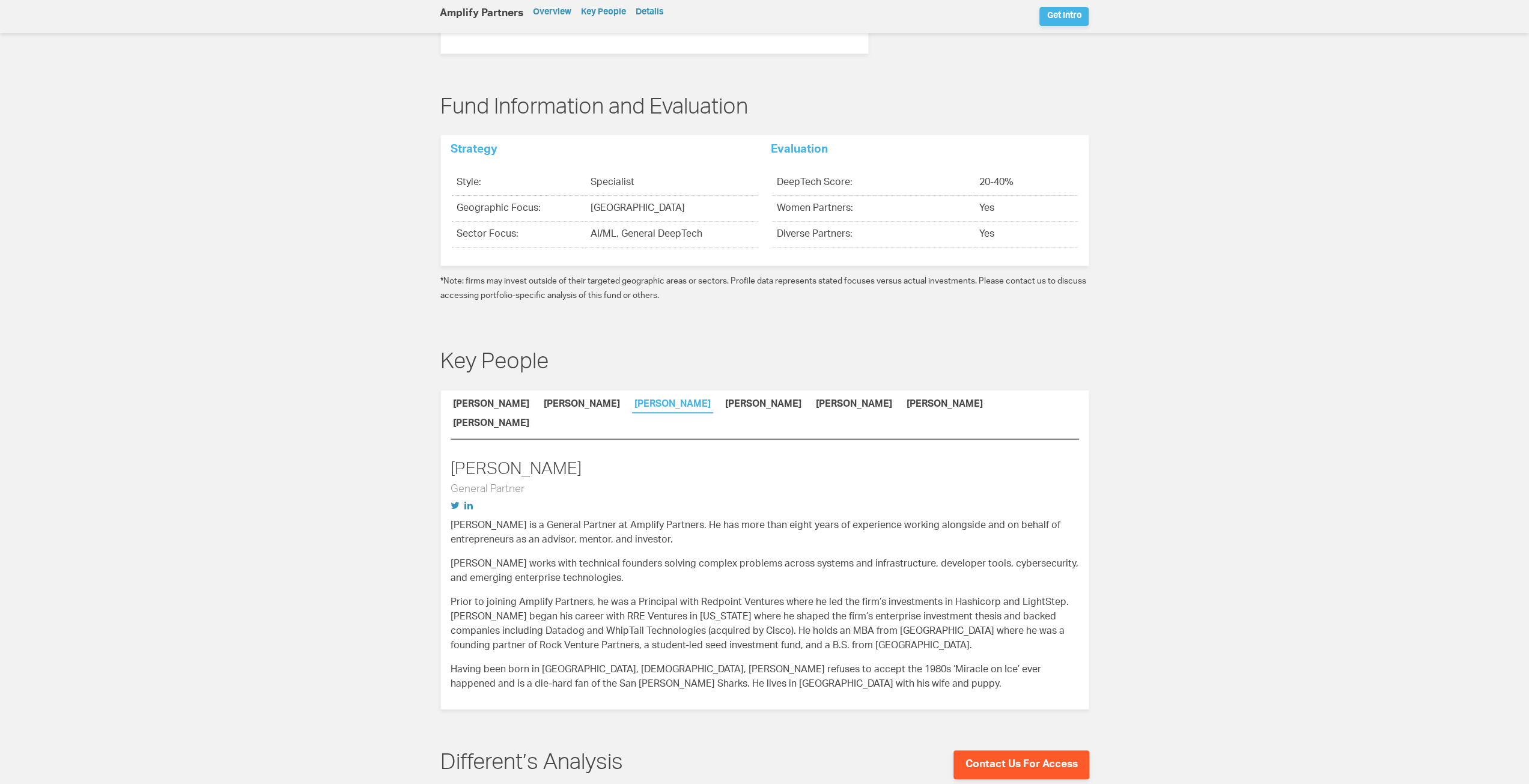
click at [722, 398] on li "Sarah Catanzao" at bounding box center [763, 405] width 81 height 14
click at [814, 400] on link "David Beyer" at bounding box center [854, 406] width 81 height 12
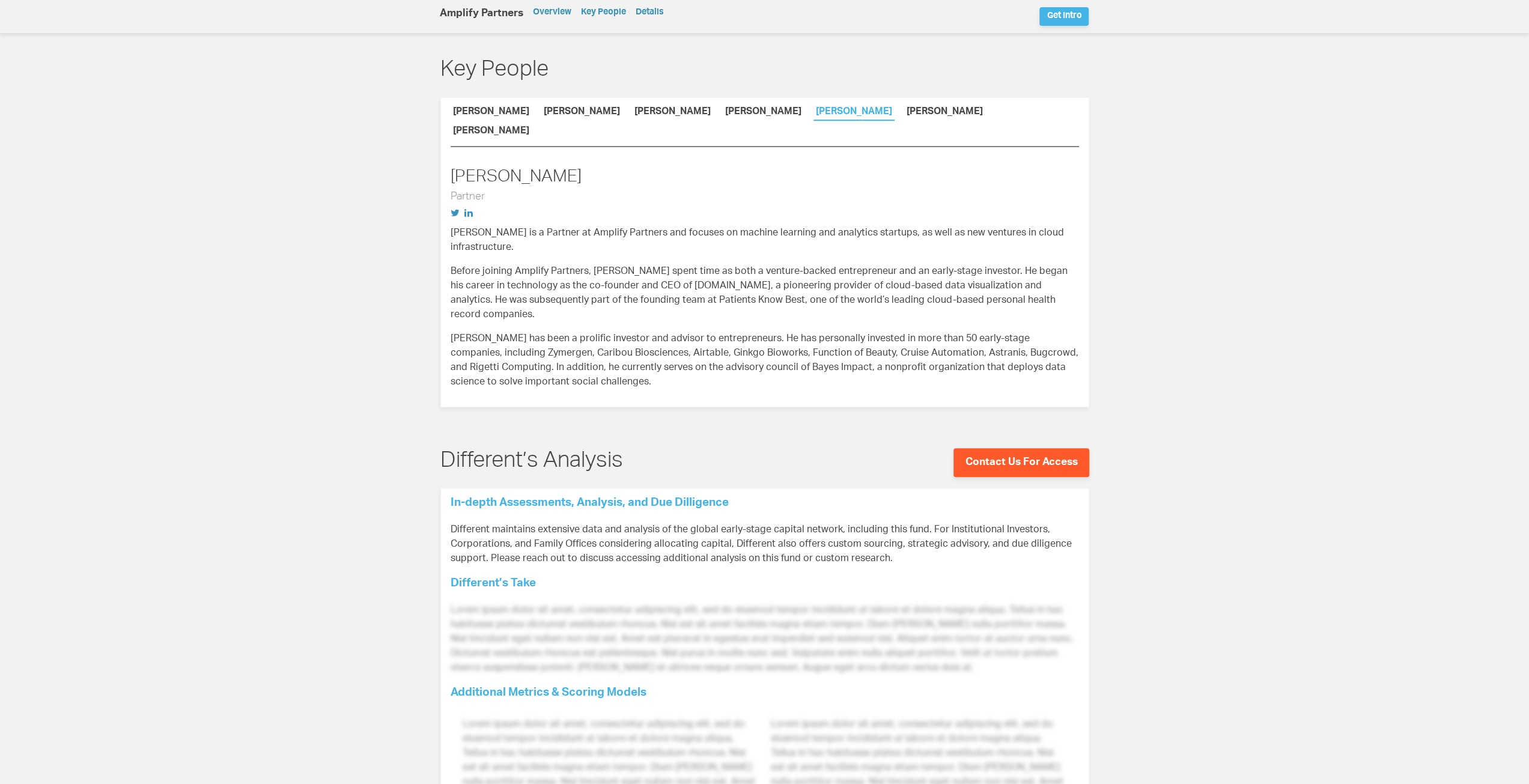
scroll to position [841, 0]
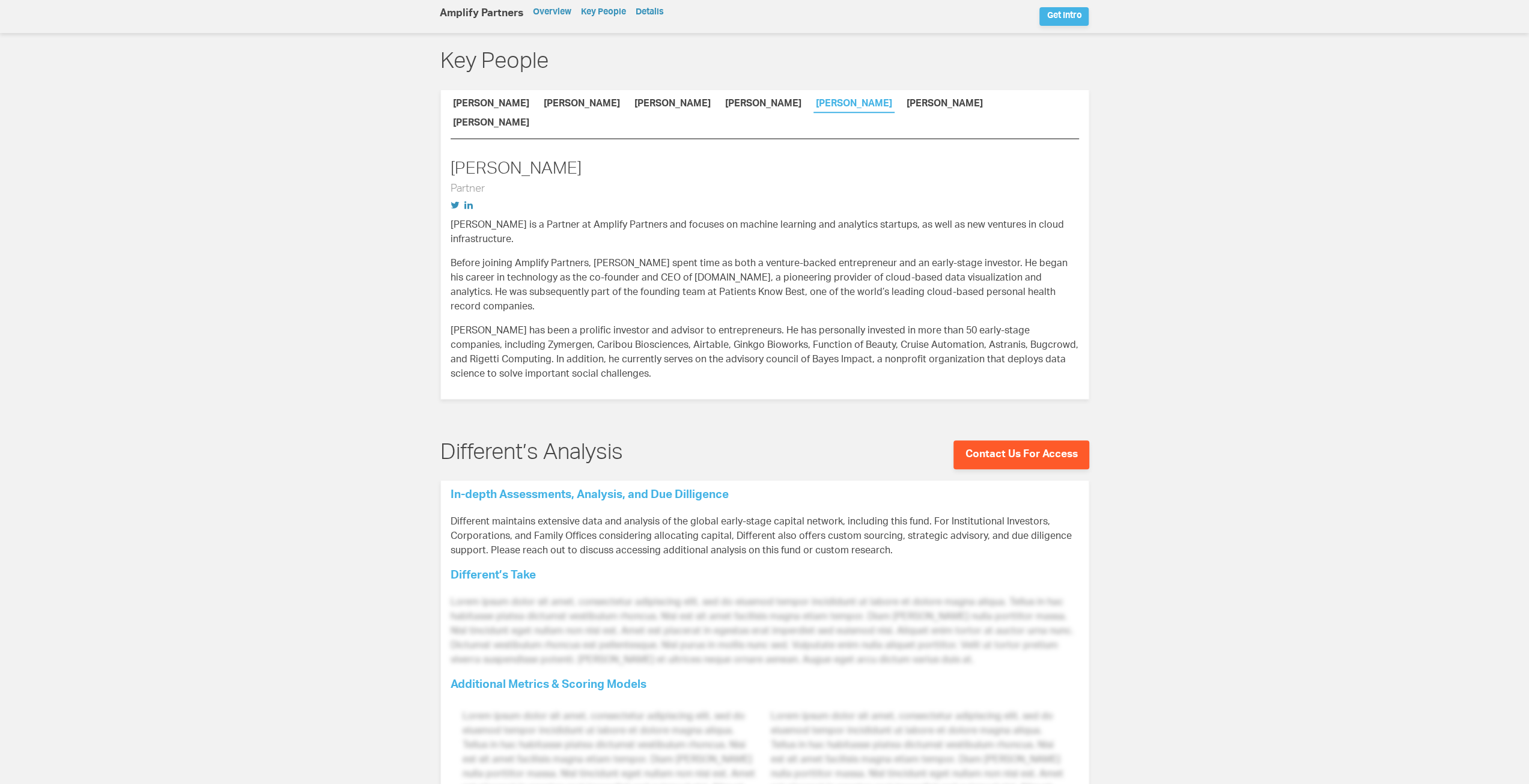
click at [561, 97] on li "Mike Dauber" at bounding box center [582, 104] width 81 height 14
click at [559, 100] on link "Mike Dauber" at bounding box center [582, 106] width 81 height 12
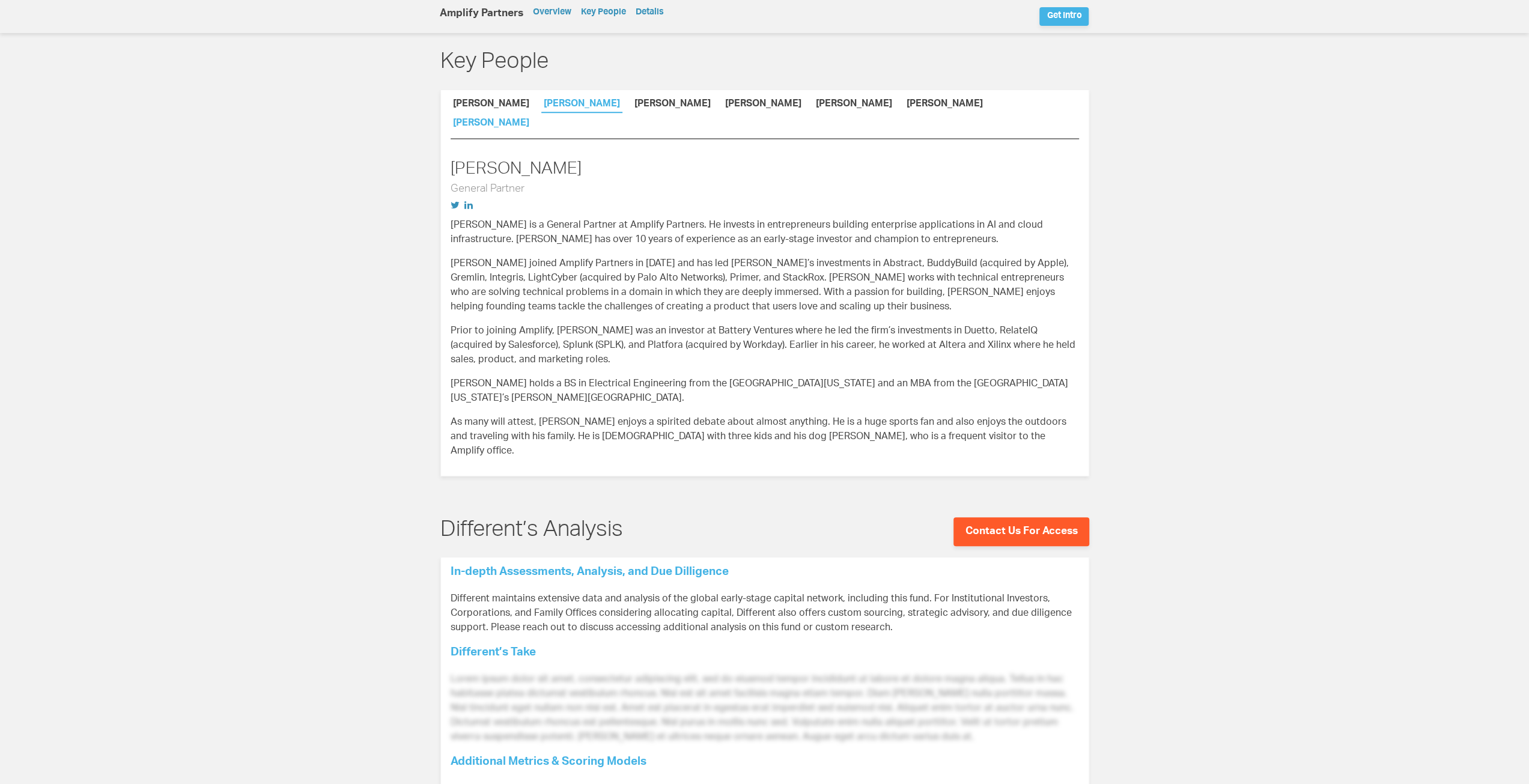
click at [532, 119] on link "Mark LaRose" at bounding box center [491, 125] width 81 height 12
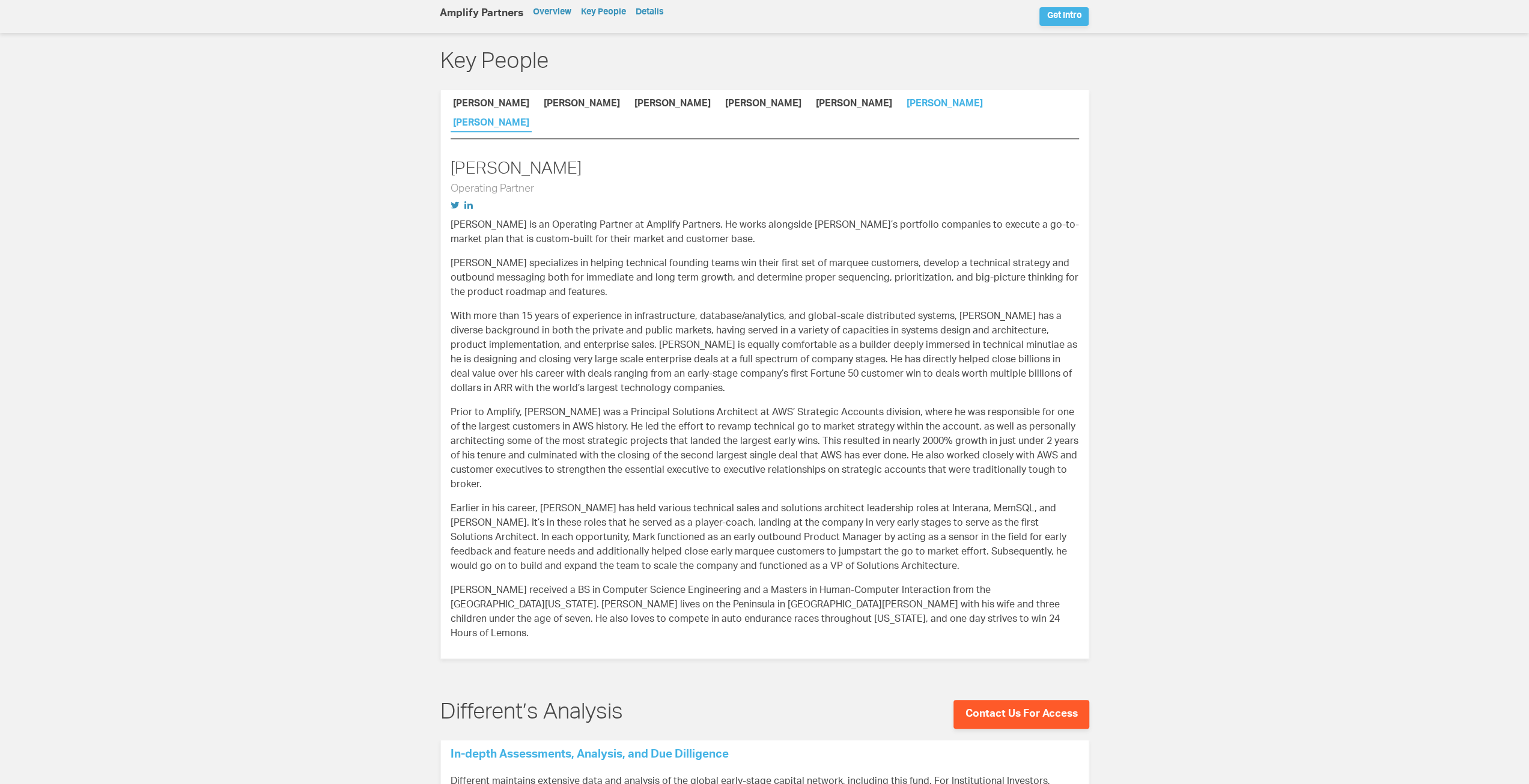
click at [904, 100] on link "Renee Shah" at bounding box center [945, 106] width 81 height 12
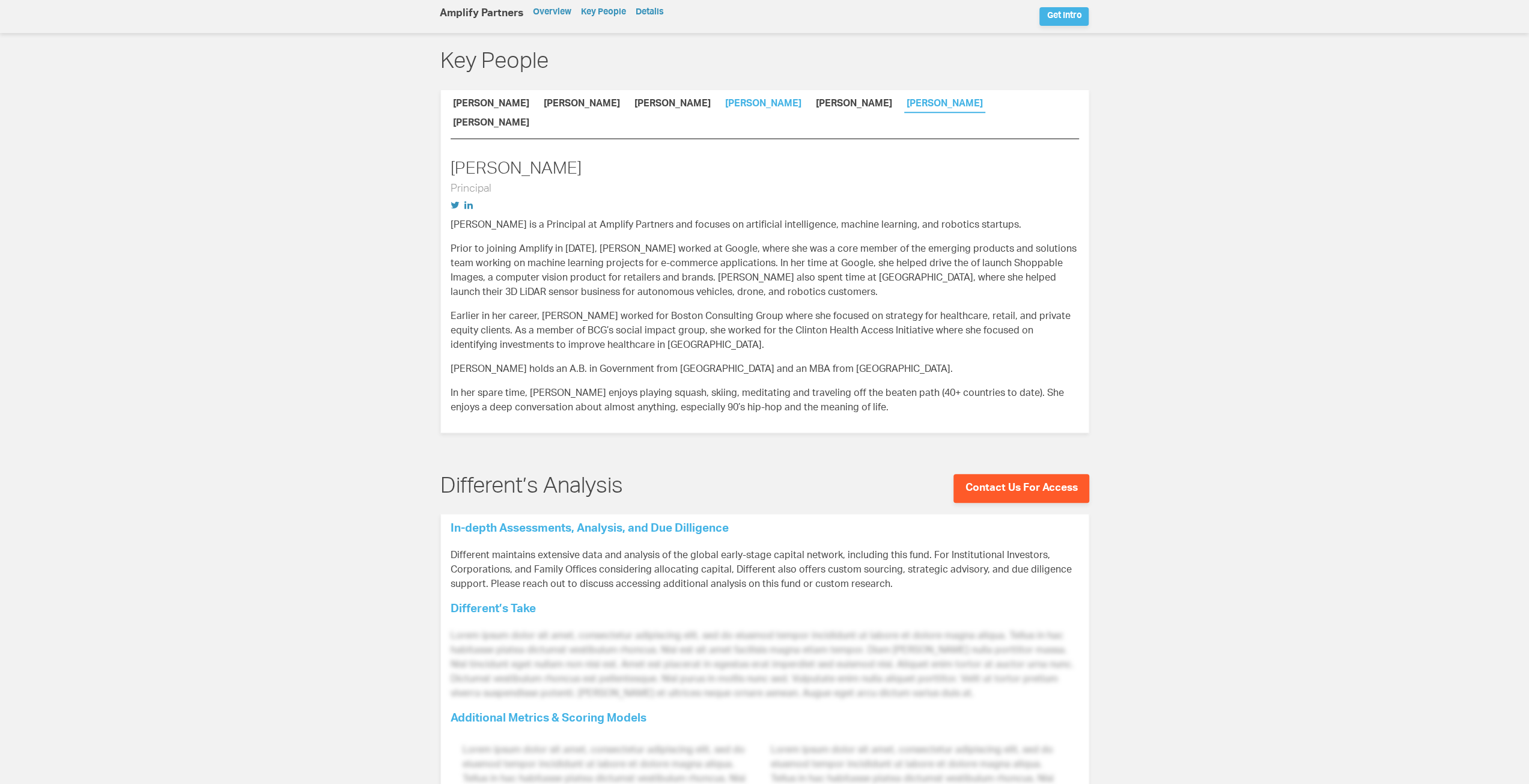
drag, startPoint x: 791, startPoint y: 91, endPoint x: 718, endPoint y: 95, distance: 73.1
click at [814, 100] on link "David Beyer" at bounding box center [854, 106] width 81 height 12
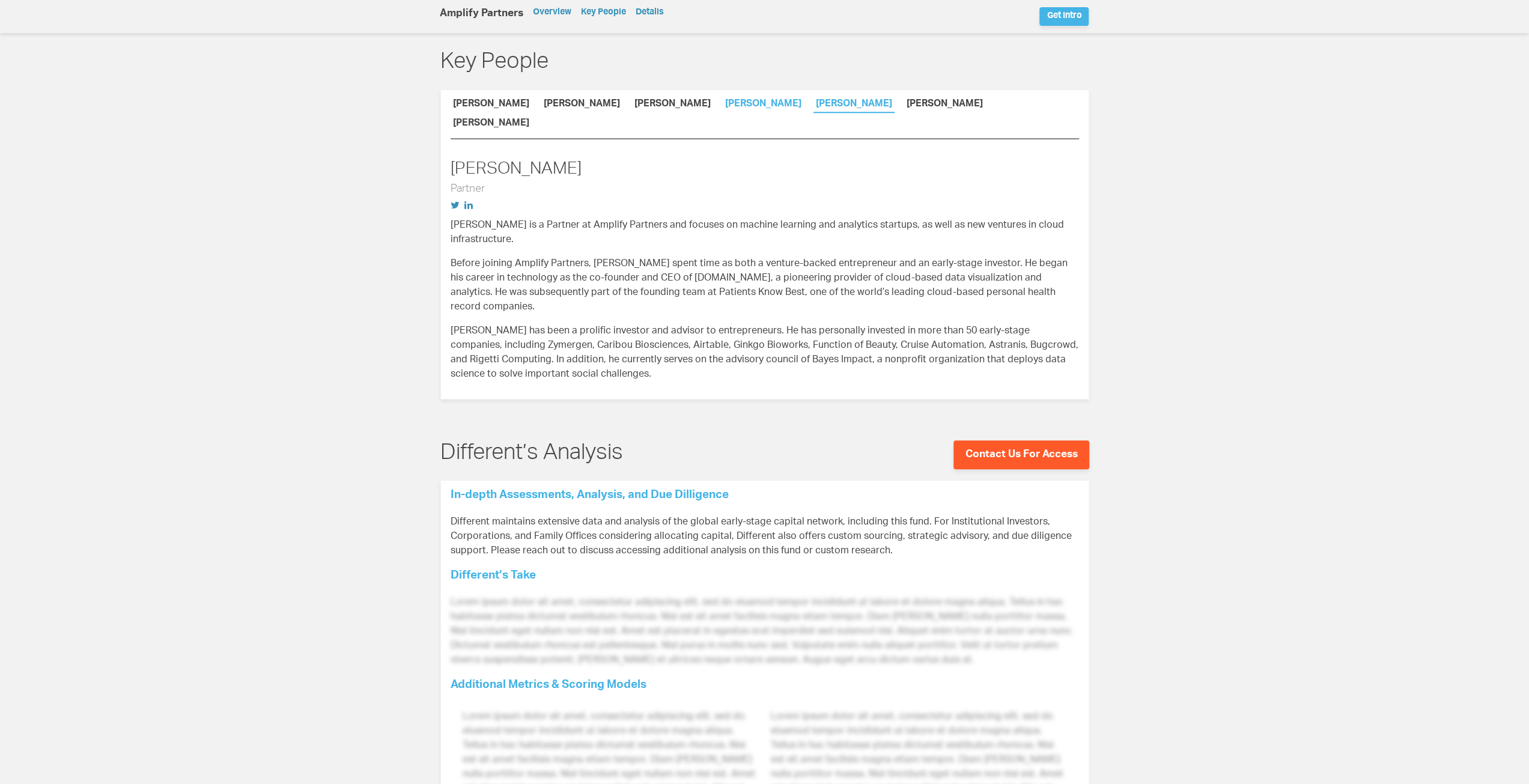
click at [722, 100] on link "Sarah Catanzao" at bounding box center [763, 106] width 81 height 12
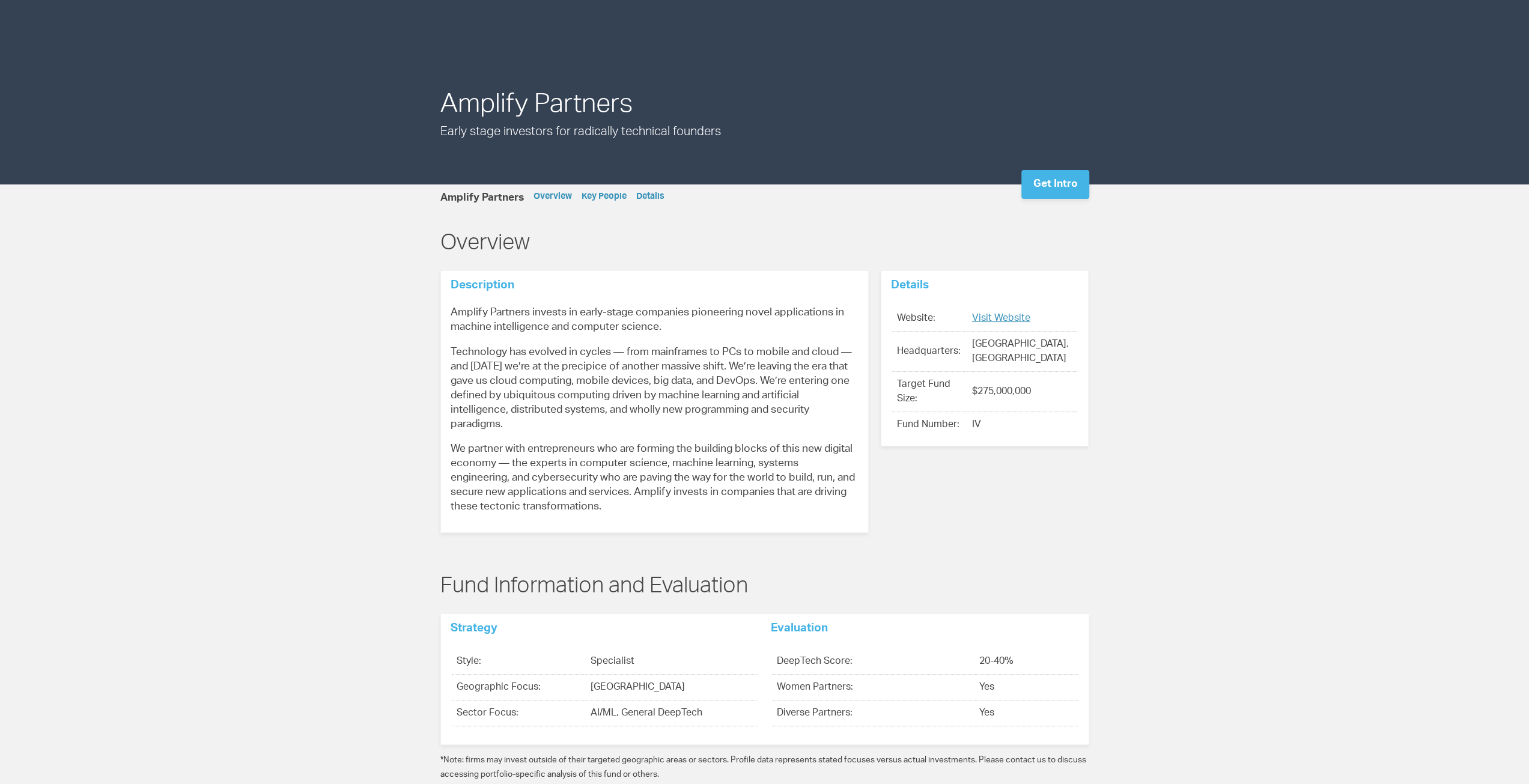
scroll to position [0, 0]
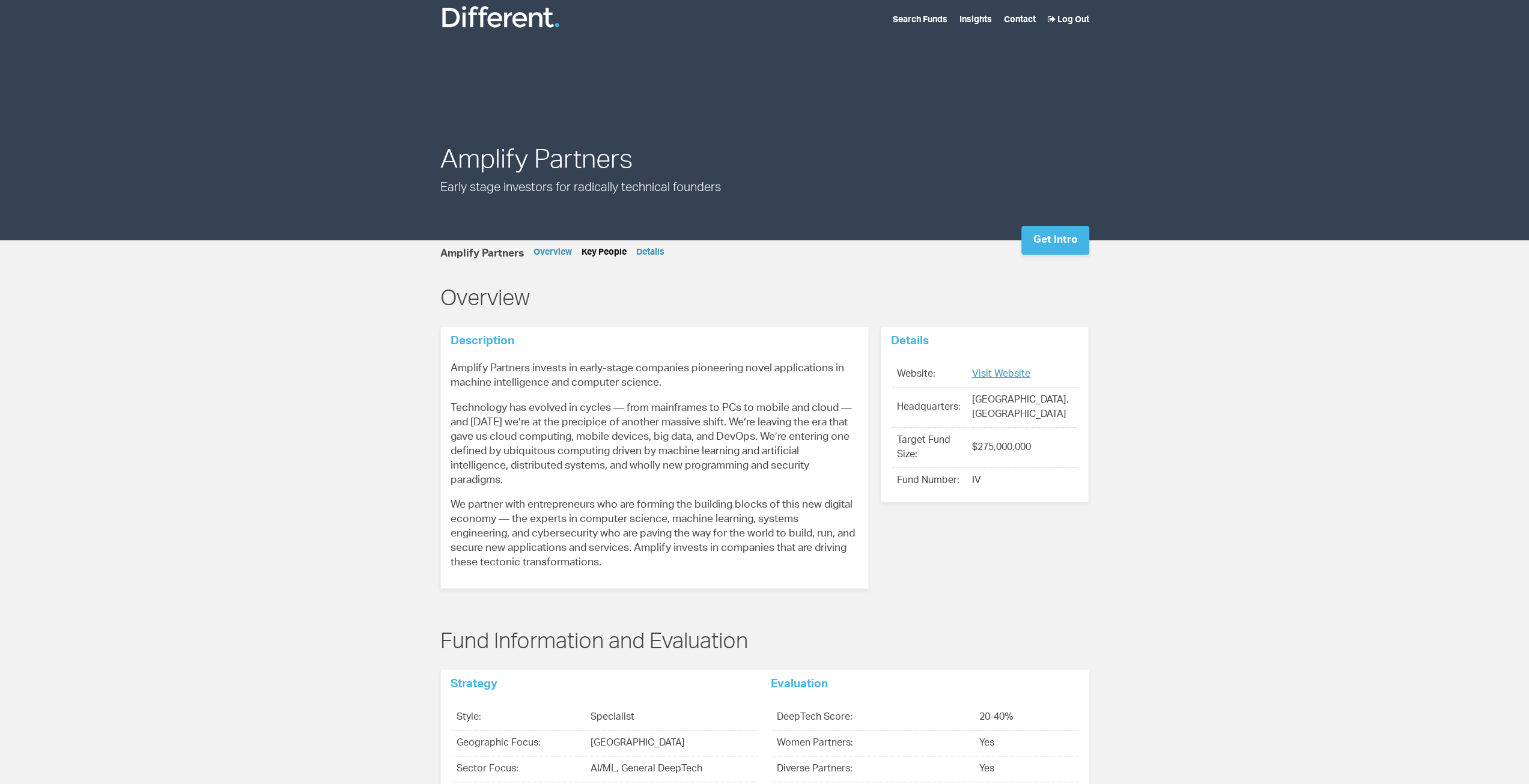
click at [607, 254] on link "Key People" at bounding box center [604, 253] width 45 height 9
click at [1049, 243] on link "Get Intro" at bounding box center [1054, 241] width 67 height 29
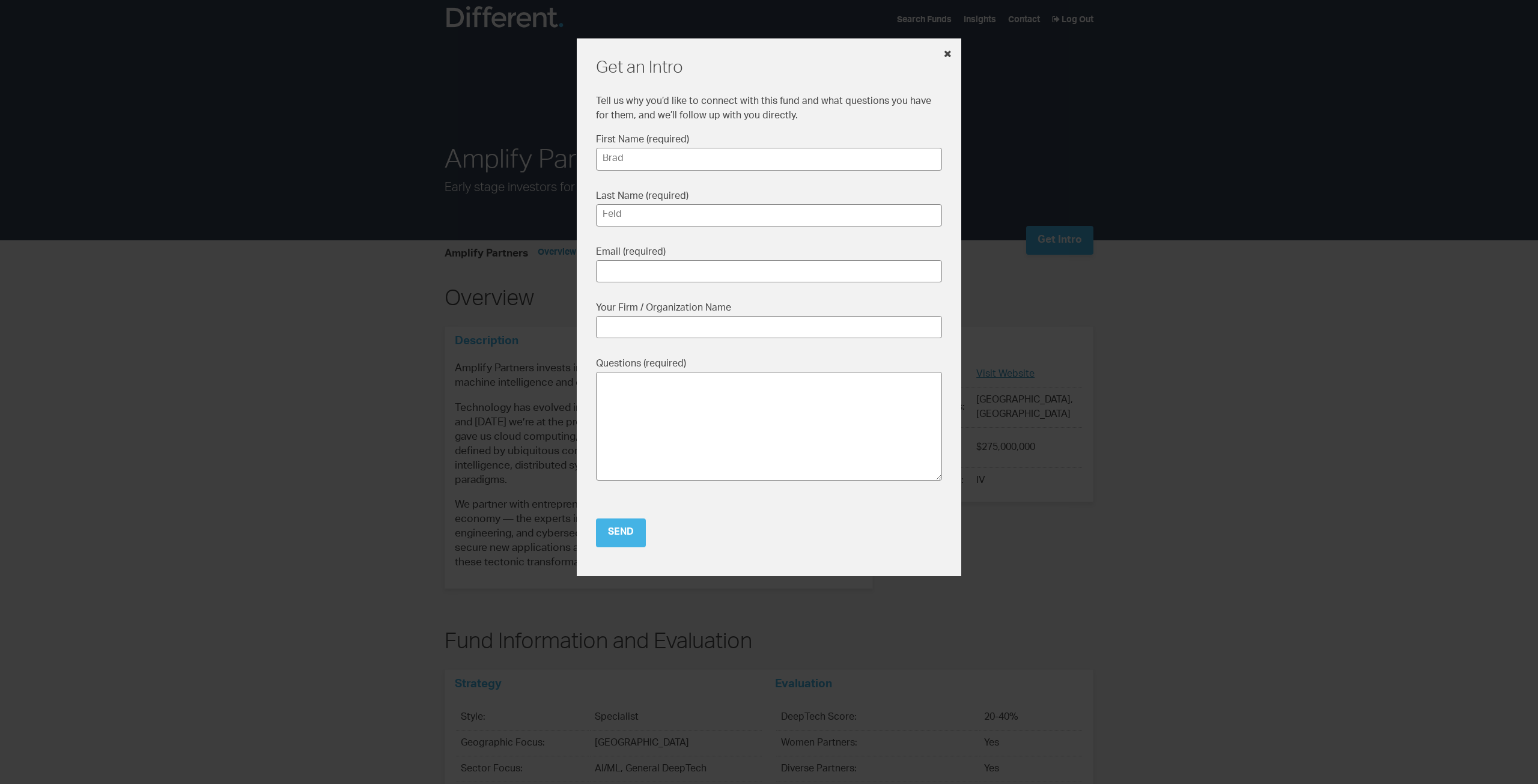
click at [946, 54] on icon at bounding box center [947, 53] width 8 height 9
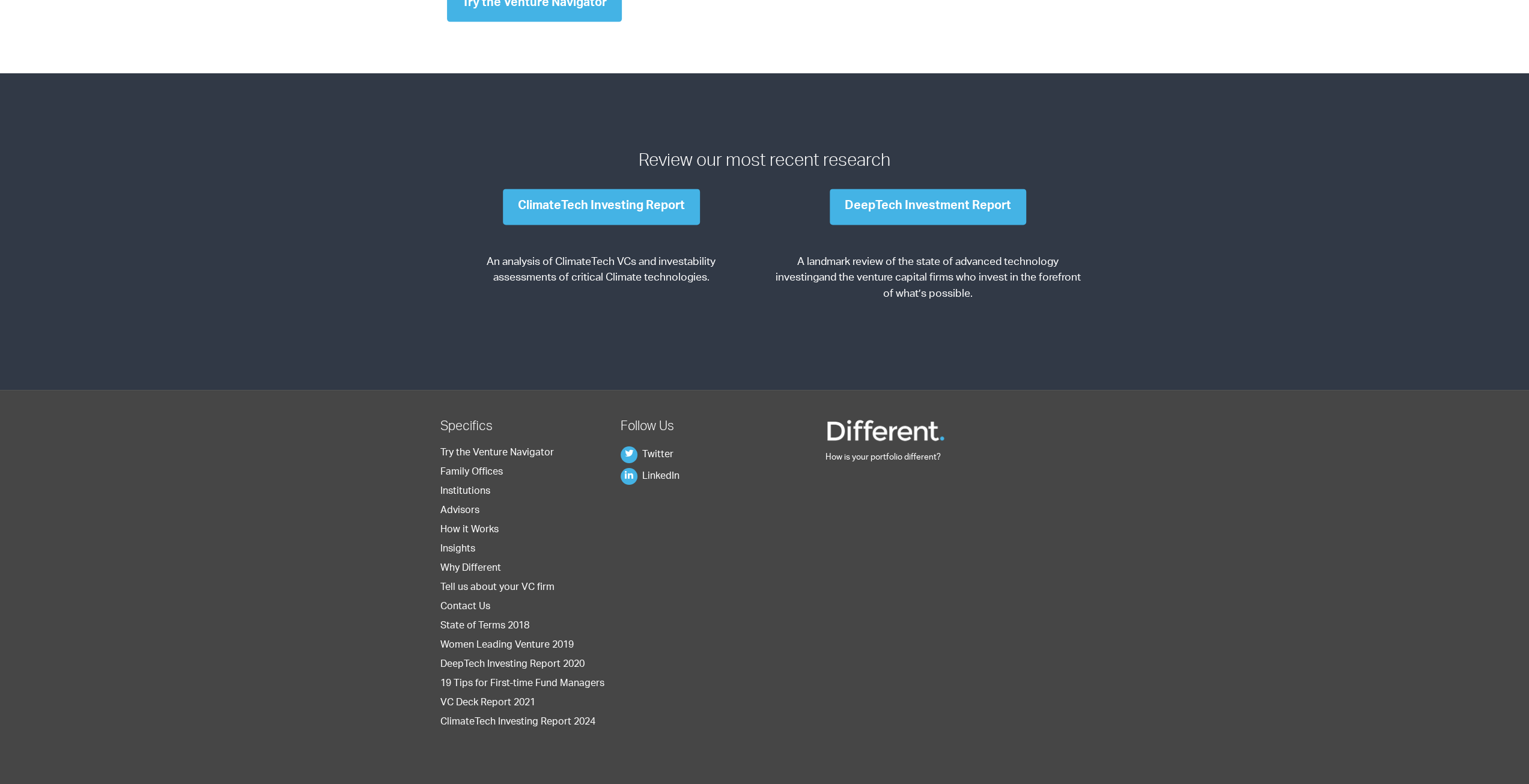
scroll to position [1587, 0]
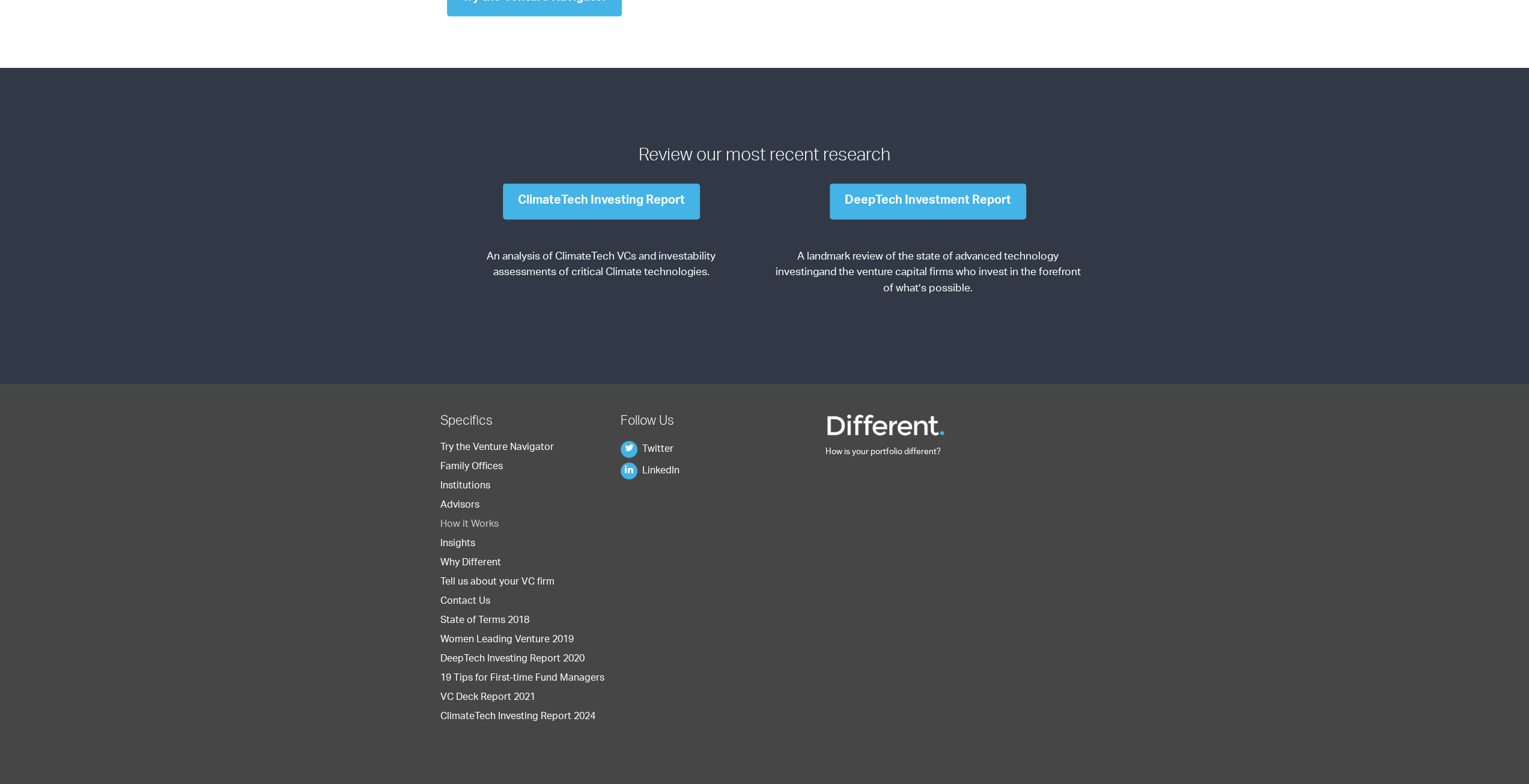
click at [487, 521] on link "How it Works" at bounding box center [470, 525] width 58 height 9
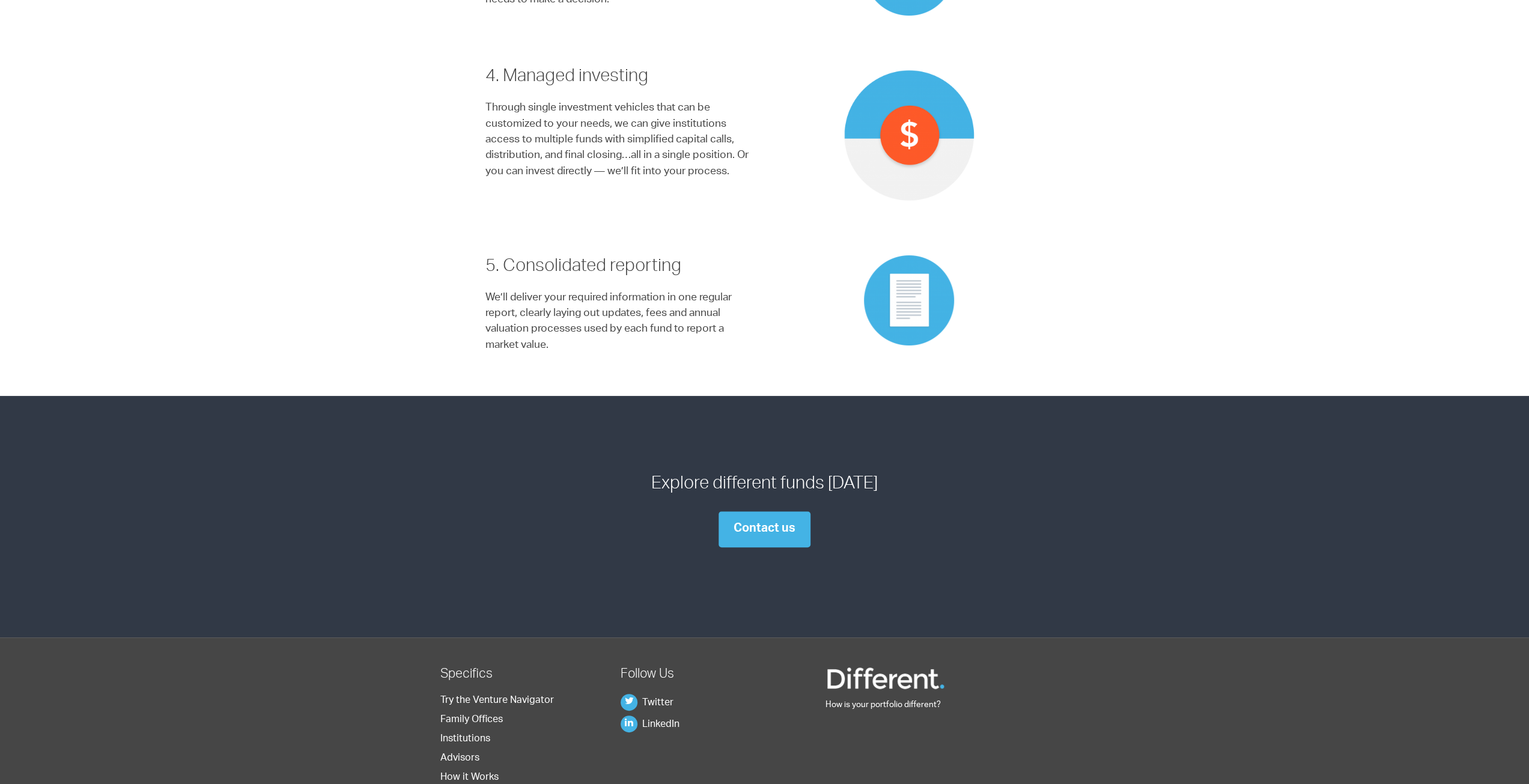
scroll to position [1081, 0]
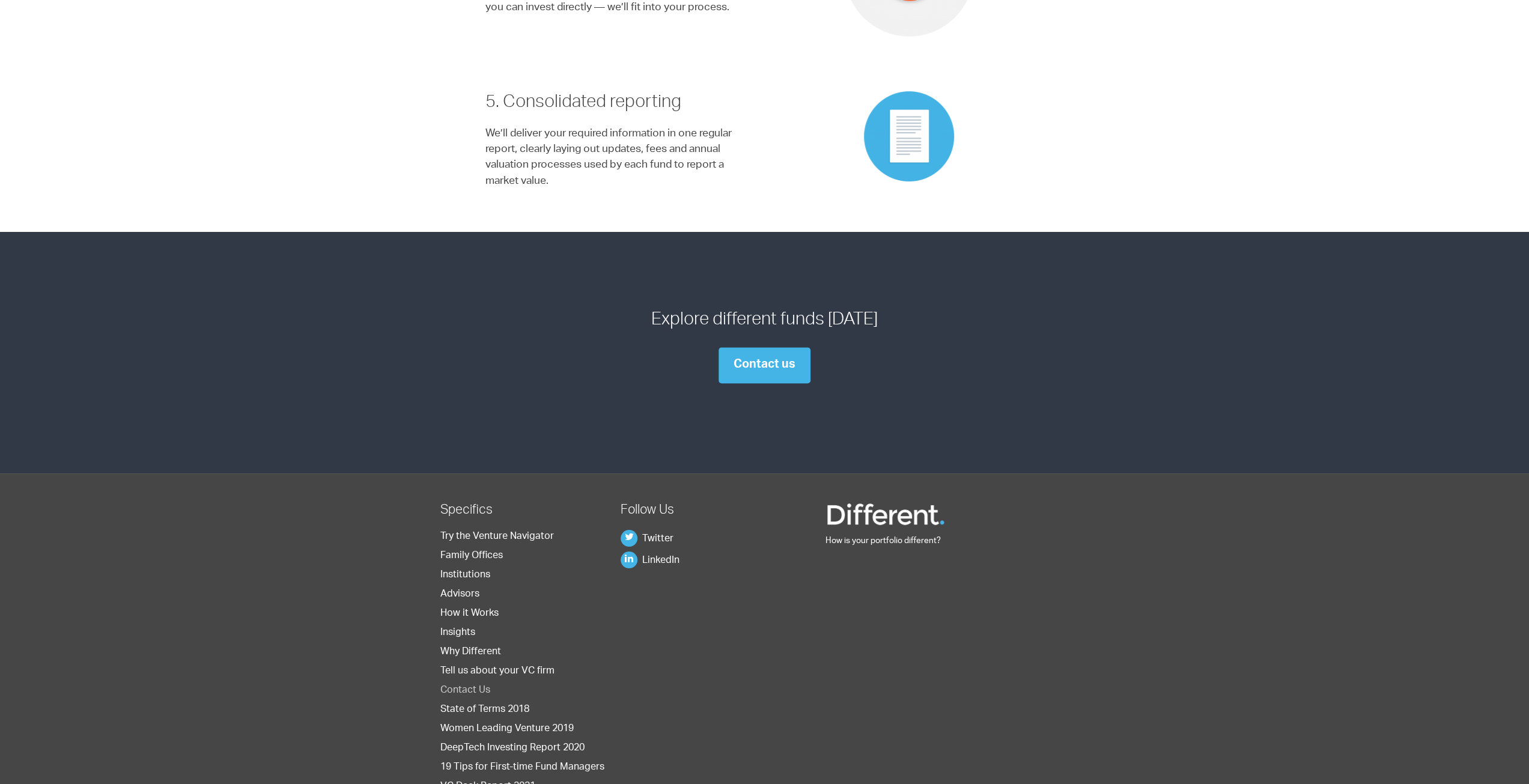
click at [483, 686] on link "Contact Us" at bounding box center [465, 691] width 50 height 9
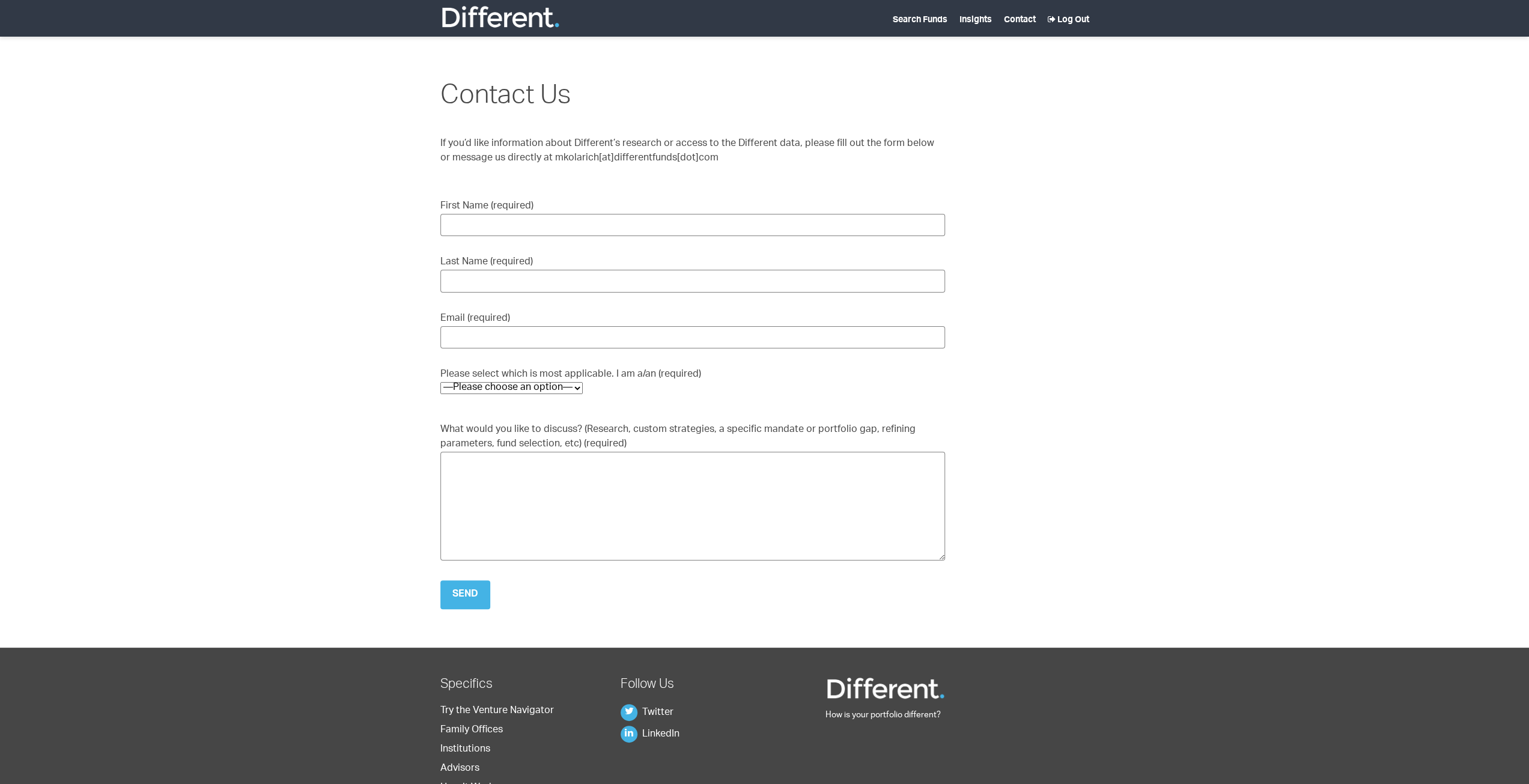
click at [537, 389] on p "First Name (required) Last Name (required) Email (required) Please select which…" at bounding box center [693, 385] width 504 height 371
click at [541, 382] on select "—Please choose an option— Family Office Foundation Endowment Public Pension Cor…" at bounding box center [512, 388] width 142 height 12
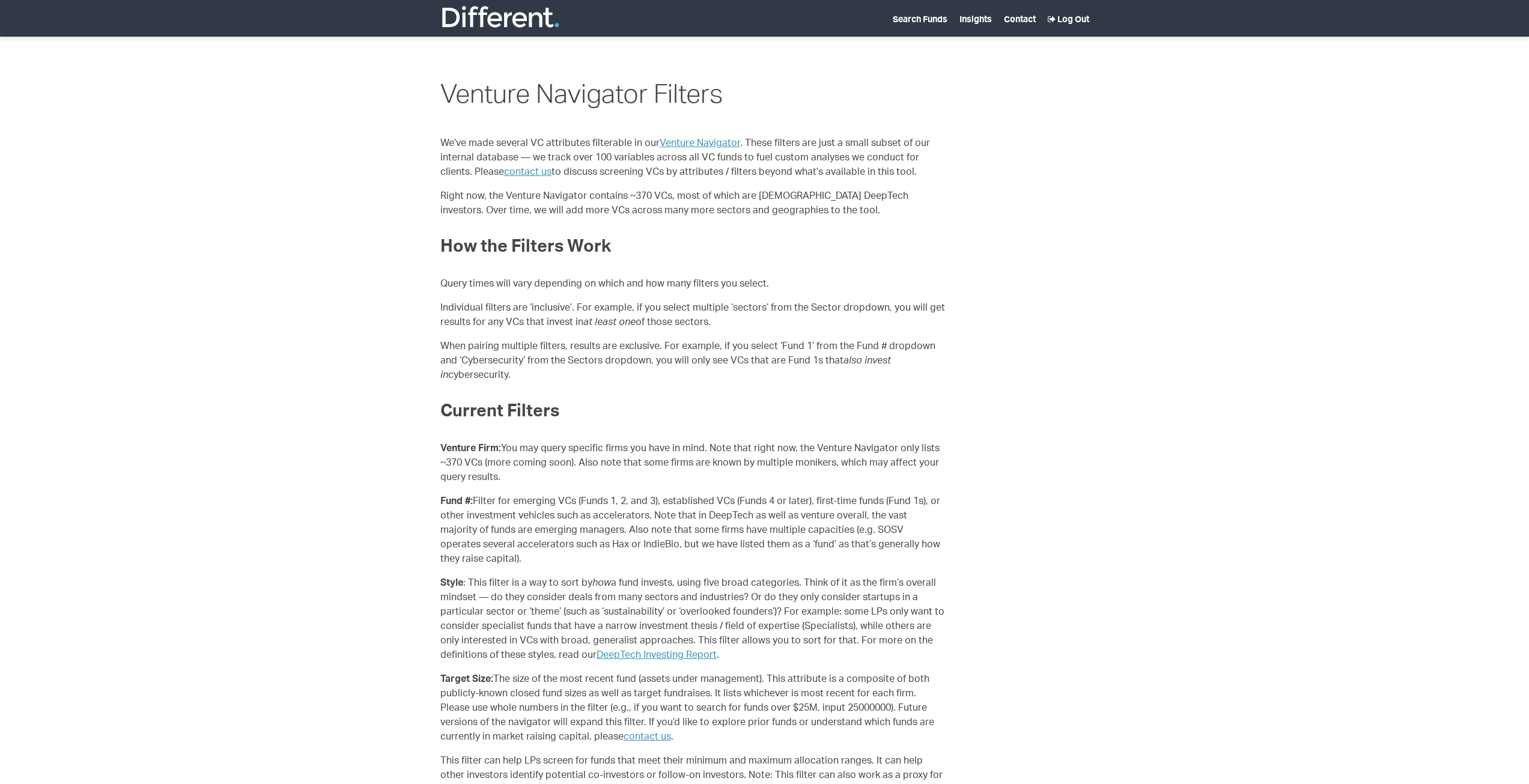
scroll to position [301, 0]
